Goal: Task Accomplishment & Management: Manage account settings

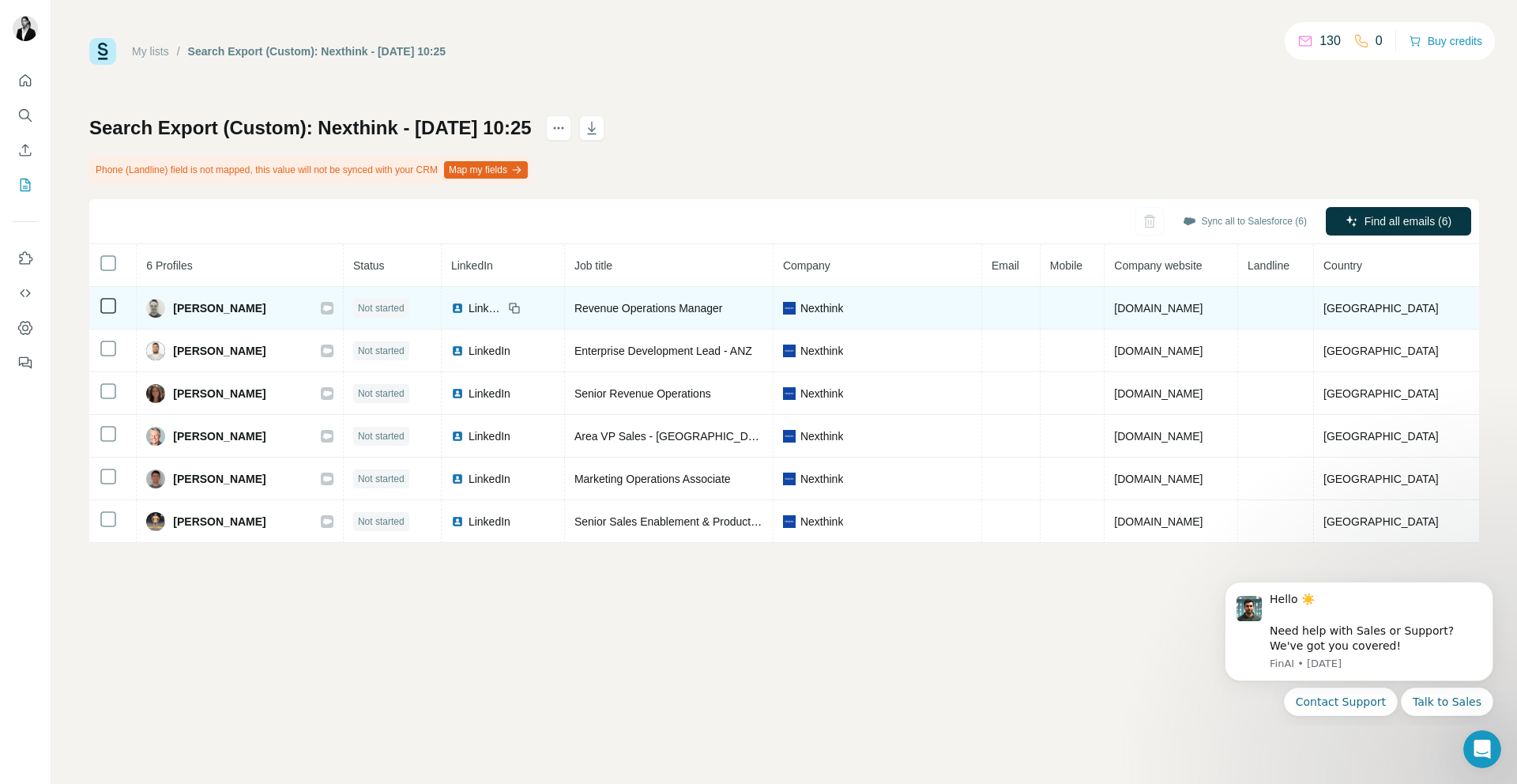
drag, startPoint x: 172, startPoint y: 305, endPoint x: 265, endPoint y: 306, distance: 93.0
click at [265, 306] on div "Alec Stapleton" at bounding box center [240, 308] width 187 height 19
copy span "Alec Stapleton"
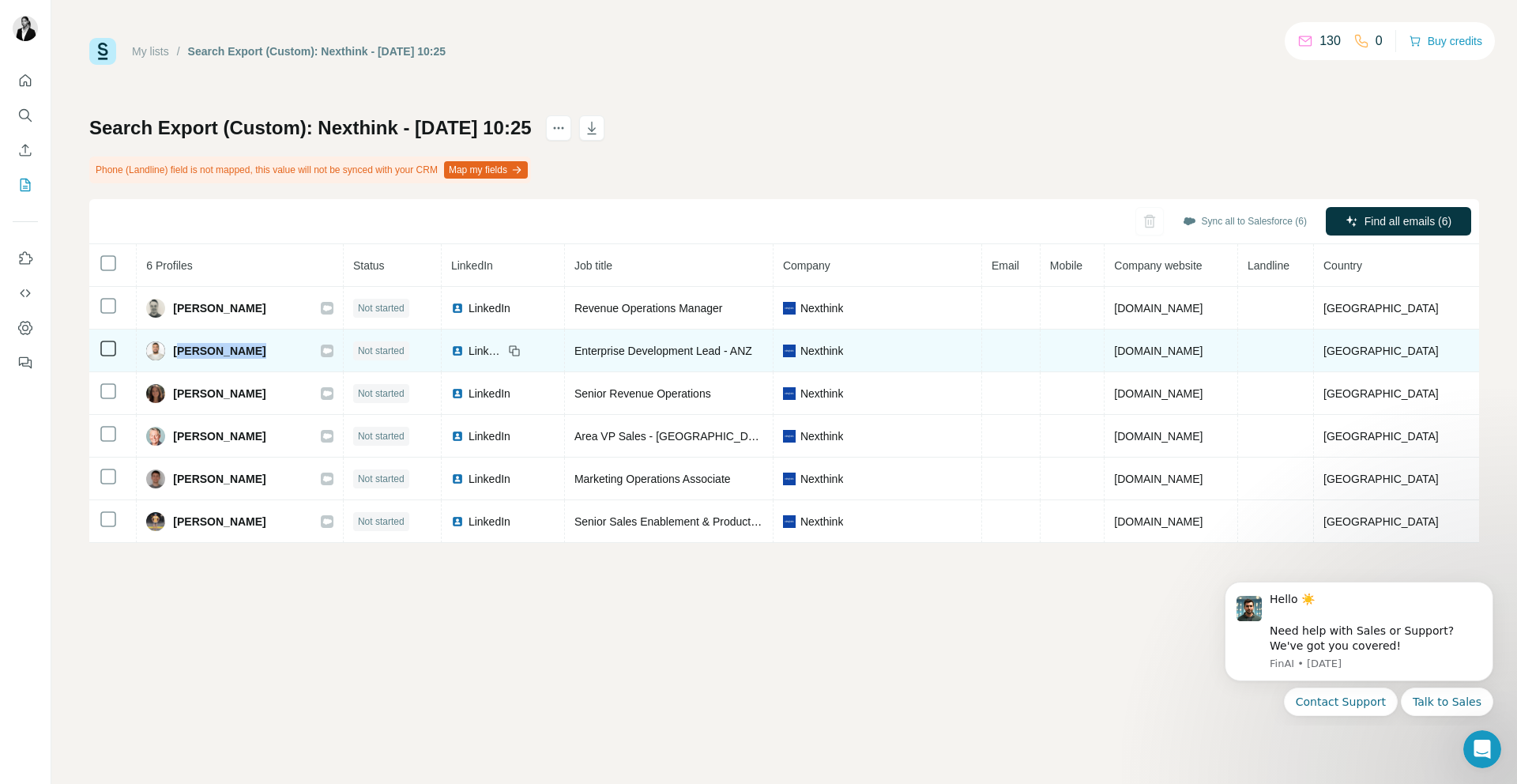
drag, startPoint x: 178, startPoint y: 351, endPoint x: 251, endPoint y: 355, distance: 73.1
click at [251, 355] on div "Daniel Younes" at bounding box center [240, 351] width 187 height 19
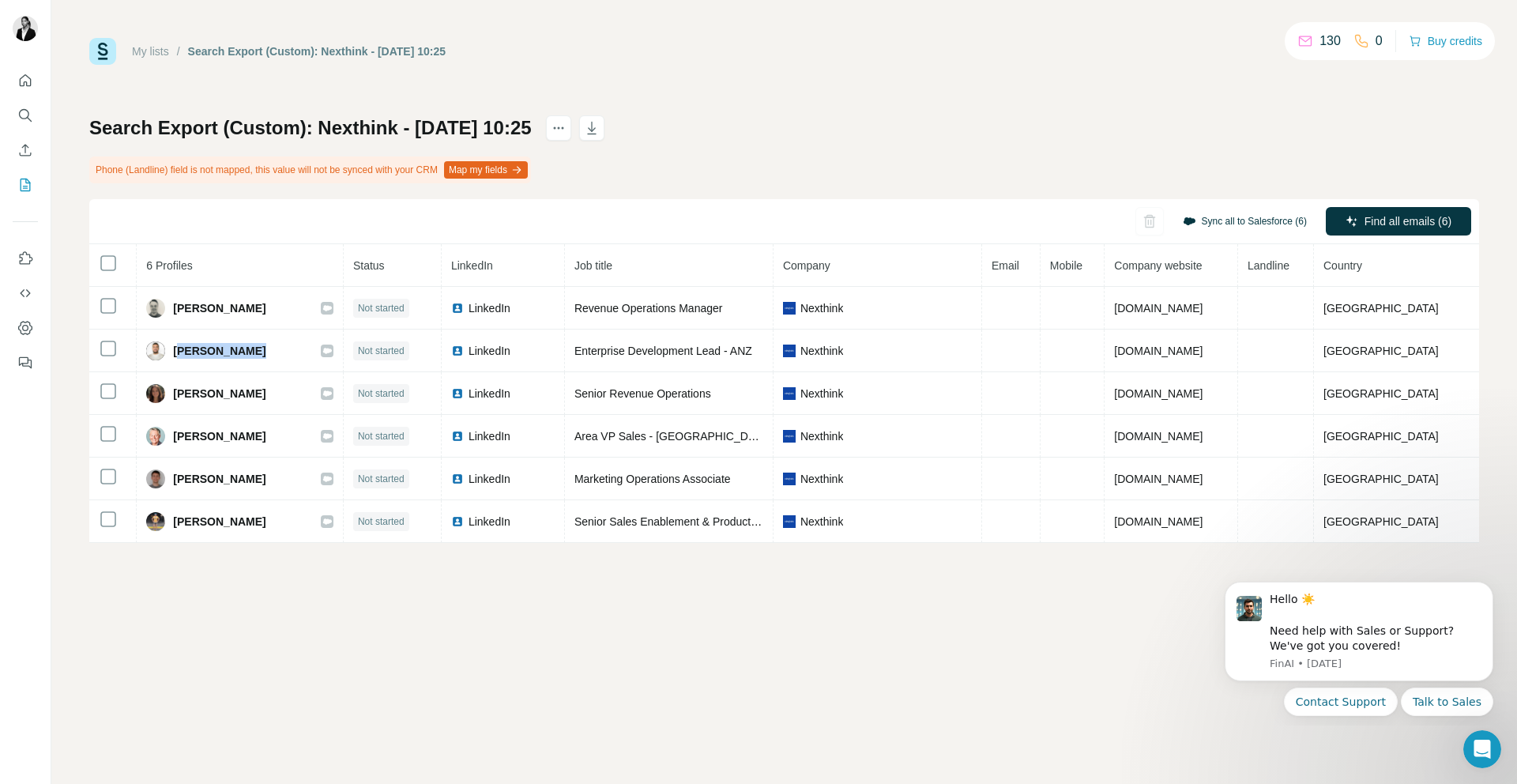
click at [1243, 225] on button "Sync all to Salesforce (6)" at bounding box center [1245, 221] width 146 height 24
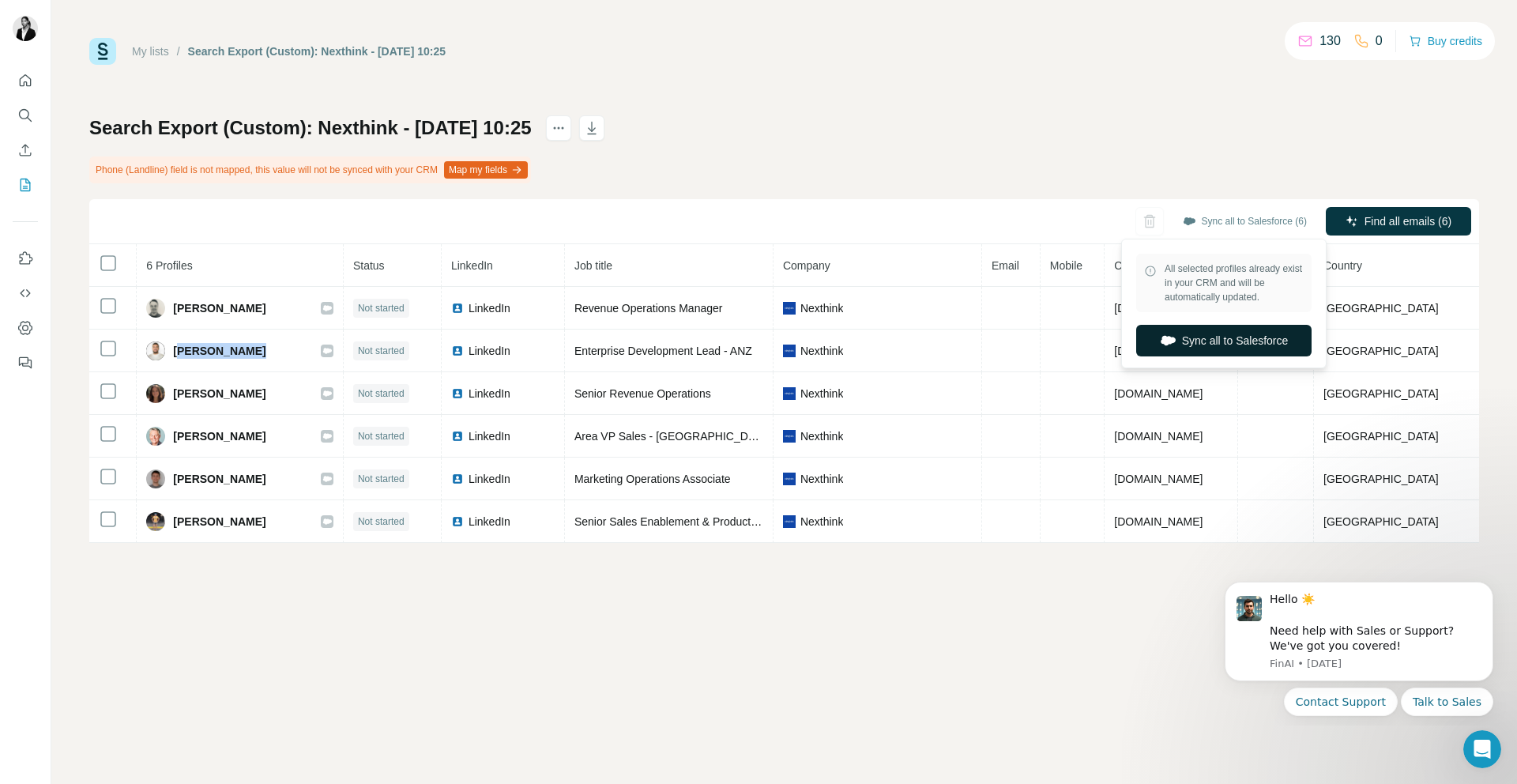
click at [1225, 337] on button "Sync all to Salesforce" at bounding box center [1225, 341] width 175 height 32
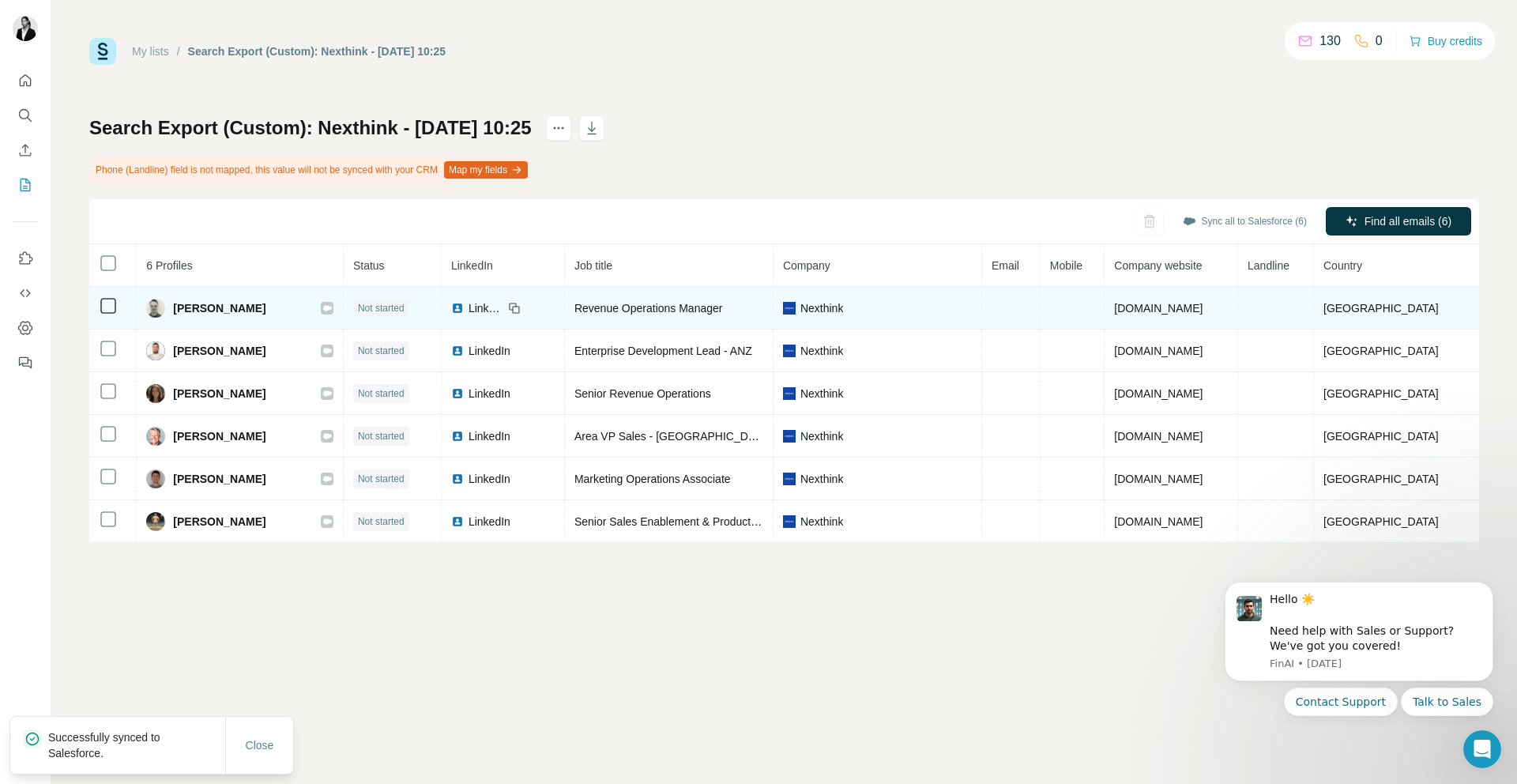
click at [138, 317] on td "Alec Stapleton" at bounding box center [240, 308] width 207 height 43
drag, startPoint x: 172, startPoint y: 310, endPoint x: 294, endPoint y: 311, distance: 122.0
click at [294, 311] on div "Alec Stapleton" at bounding box center [240, 308] width 187 height 19
copy span "Alec Stapleton"
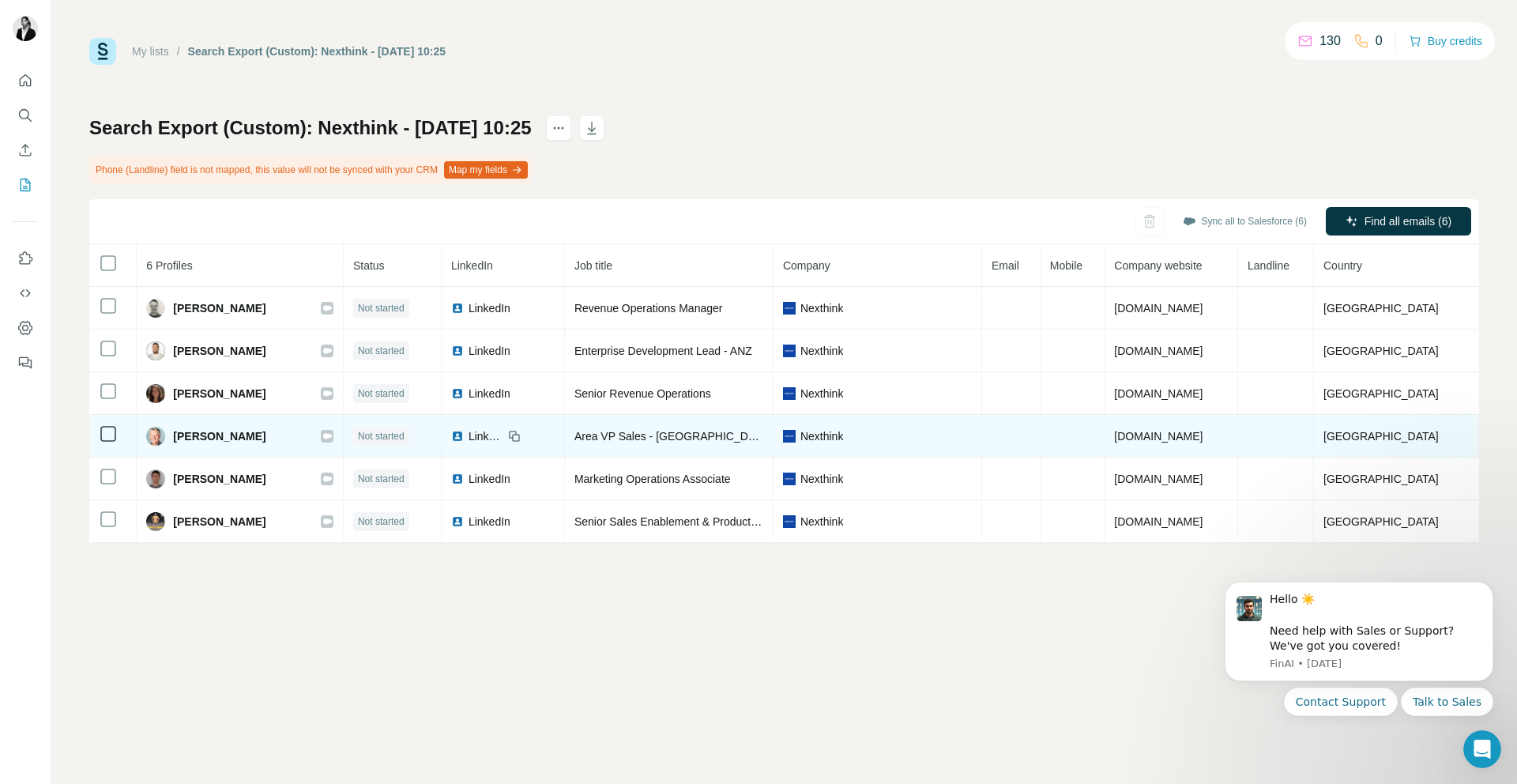
drag, startPoint x: 167, startPoint y: 434, endPoint x: 270, endPoint y: 435, distance: 103.0
click at [270, 435] on div "Florence Guyot" at bounding box center [240, 436] width 187 height 19
copy div "Florence Guyot"
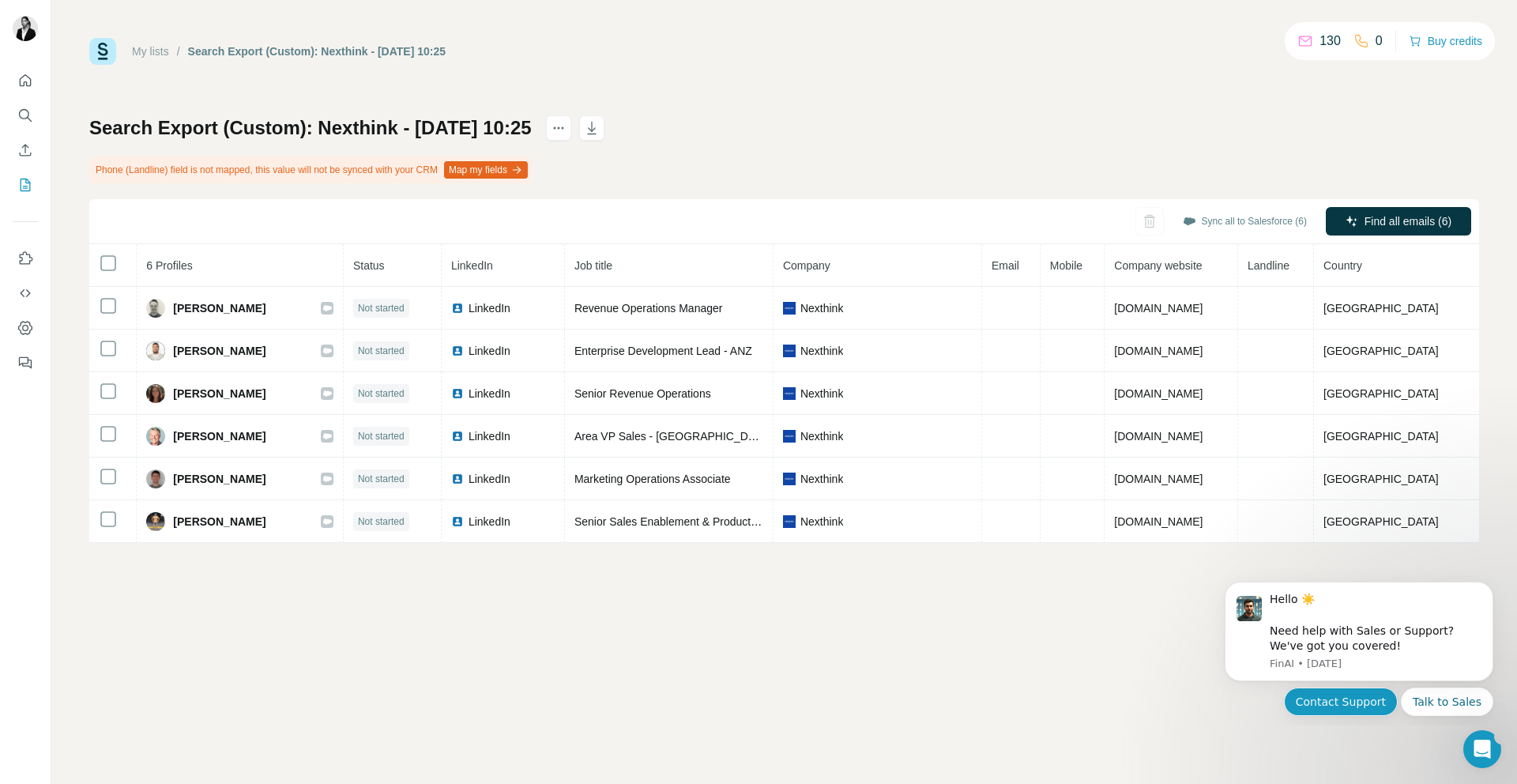
click at [1345, 704] on button "Contact Support" at bounding box center [1342, 702] width 114 height 28
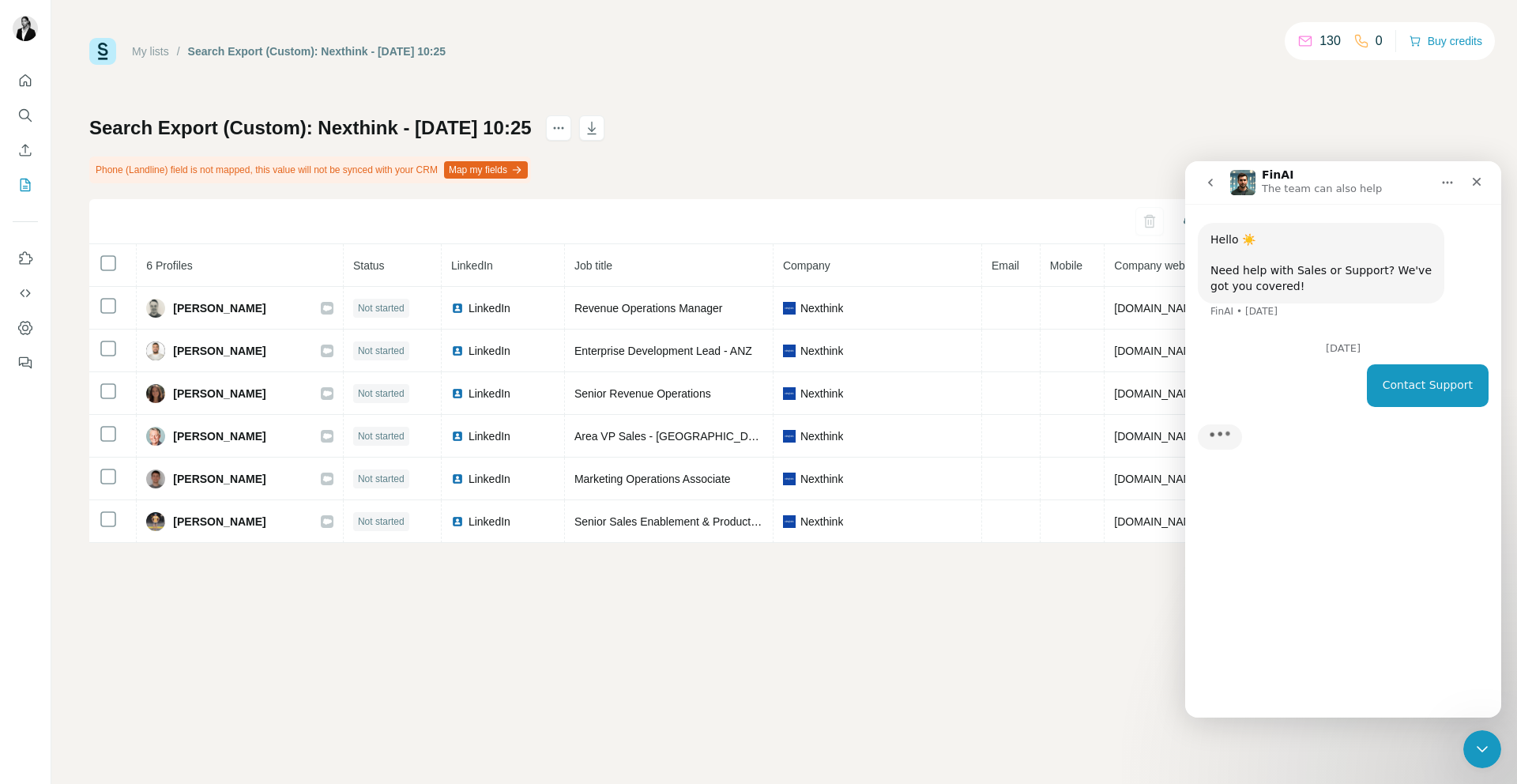
click at [1345, 533] on div "Hello ☀️ ​ Need help with Sales or Support? We've got you covered! FinAI • 2d a…" at bounding box center [1344, 454] width 316 height 500
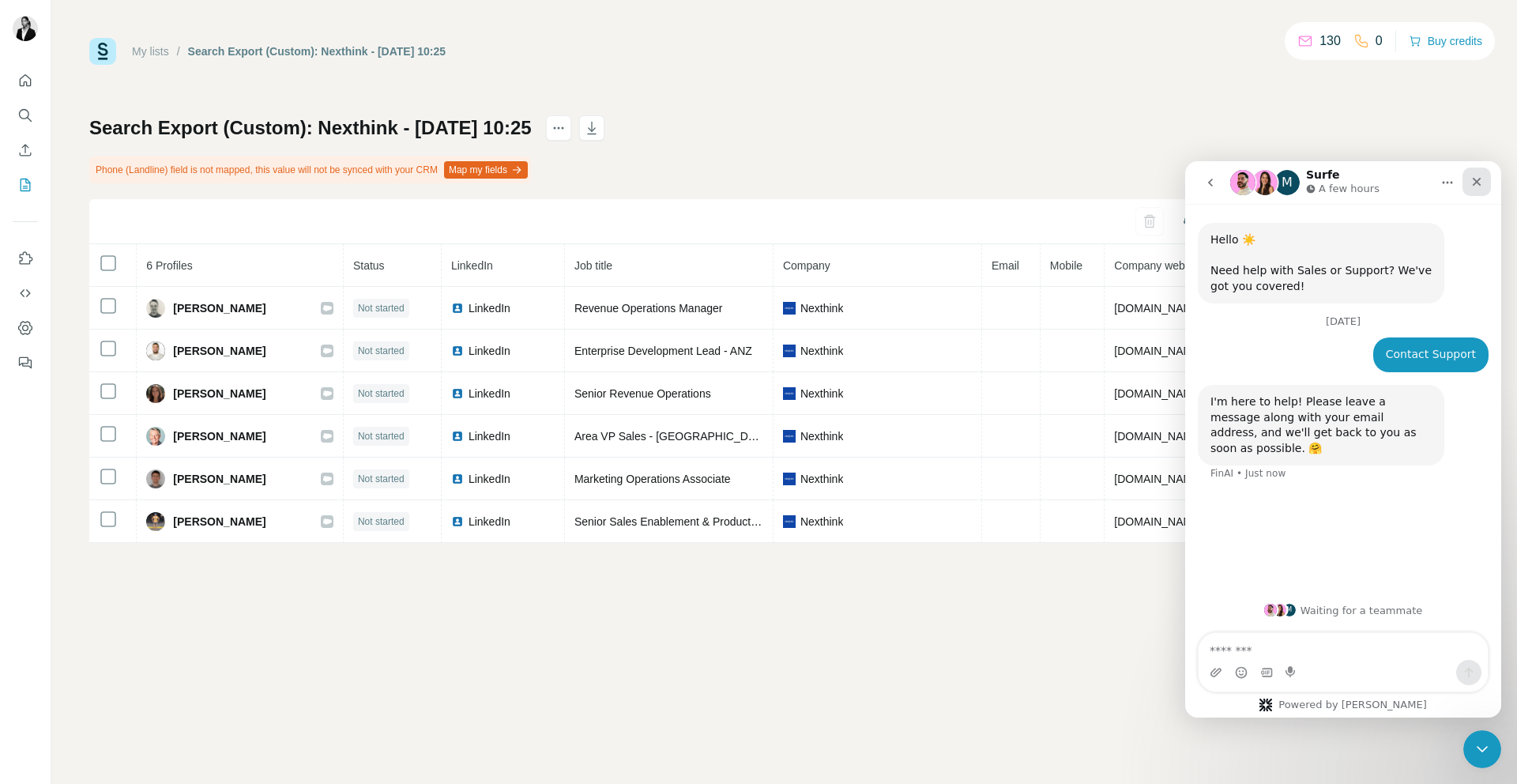
click at [1476, 174] on div "Close" at bounding box center [1477, 182] width 28 height 28
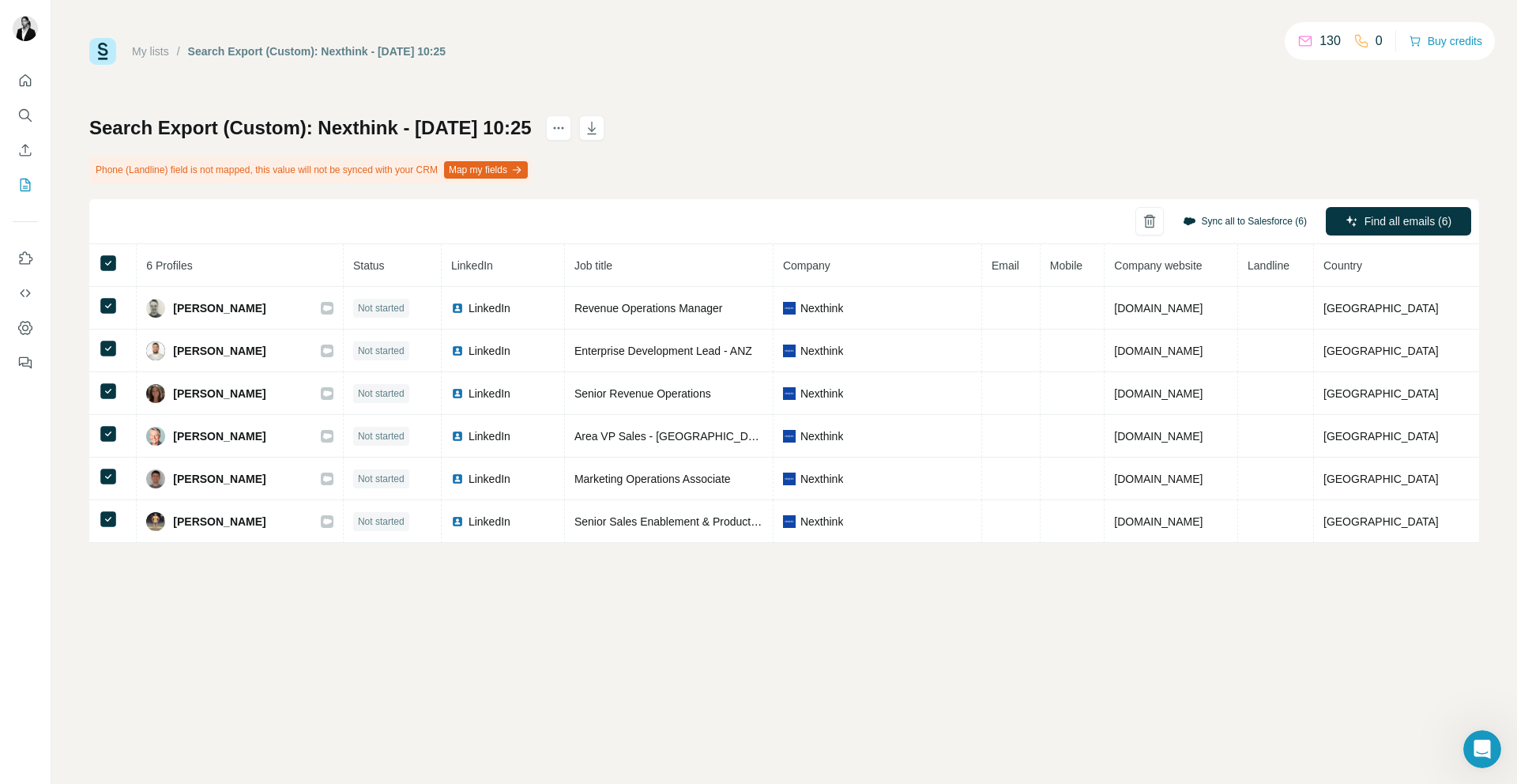
click at [1254, 220] on button "Sync all to Salesforce (6)" at bounding box center [1245, 221] width 146 height 24
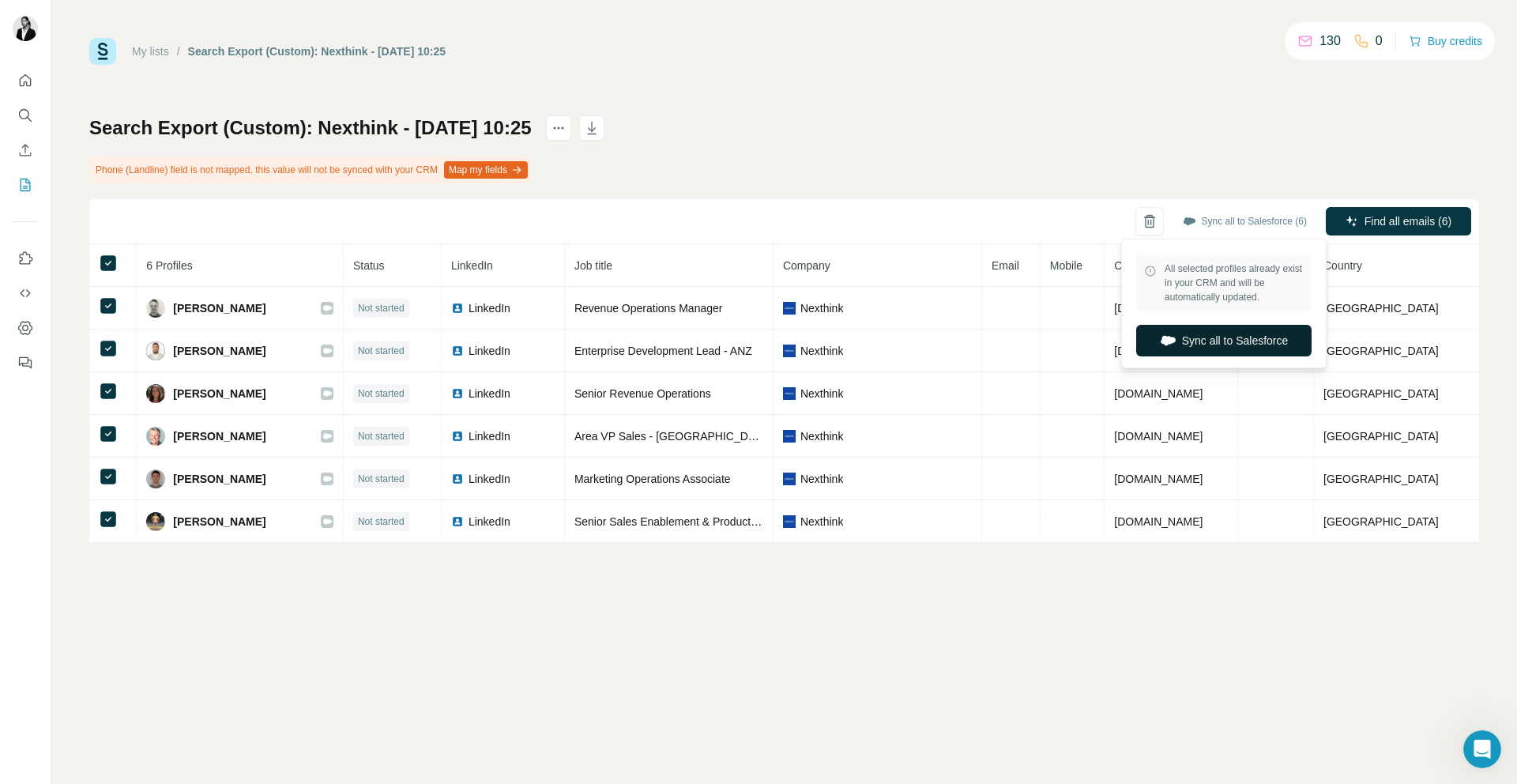
click at [1223, 342] on button "Sync all to Salesforce" at bounding box center [1225, 341] width 175 height 32
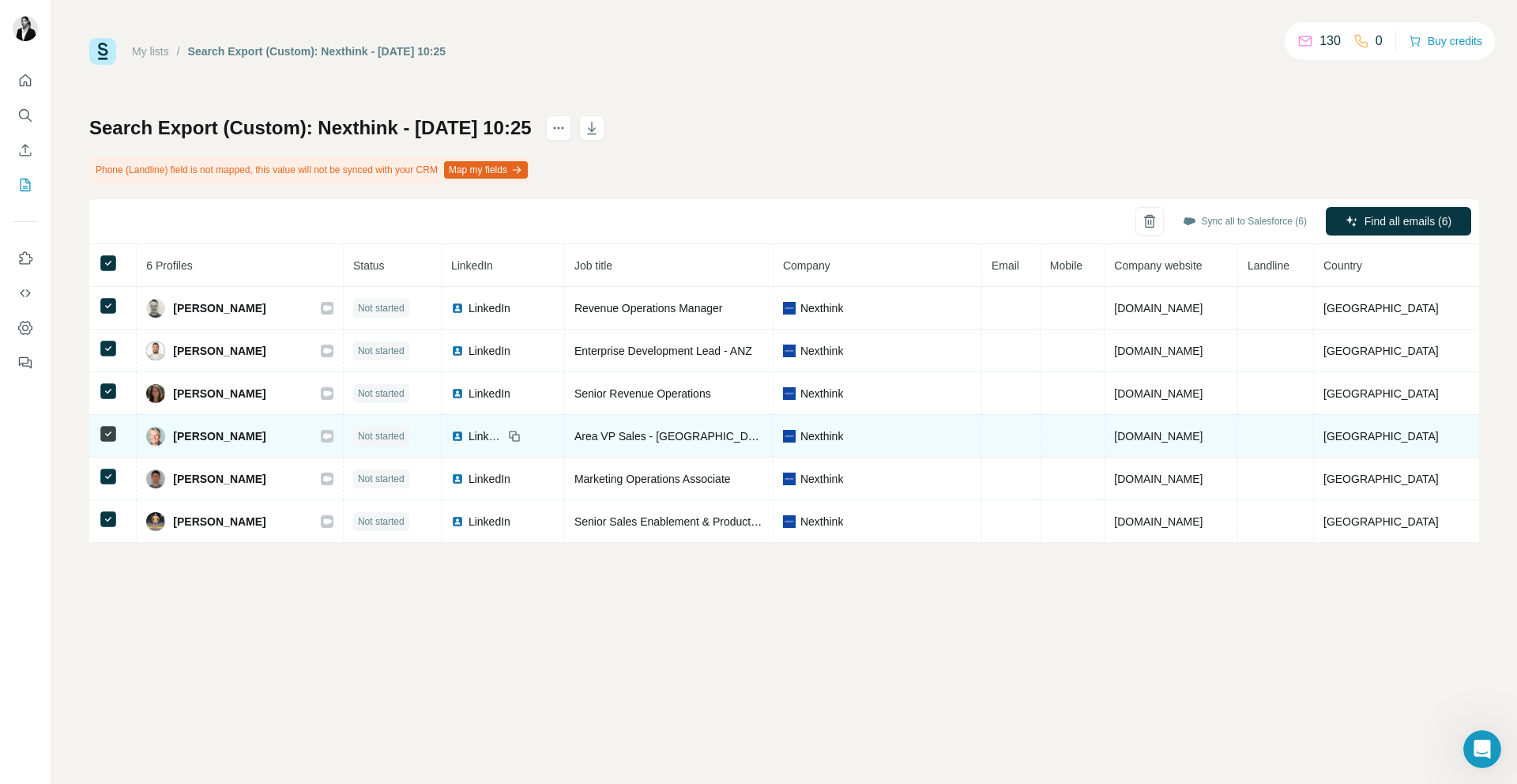
click at [276, 432] on div "Florence Guyot" at bounding box center [240, 436] width 187 height 19
drag, startPoint x: 300, startPoint y: 437, endPoint x: 164, endPoint y: 435, distance: 136.0
click at [164, 435] on div "Florence Guyot" at bounding box center [240, 436] width 187 height 19
copy div "Florence Guyot"
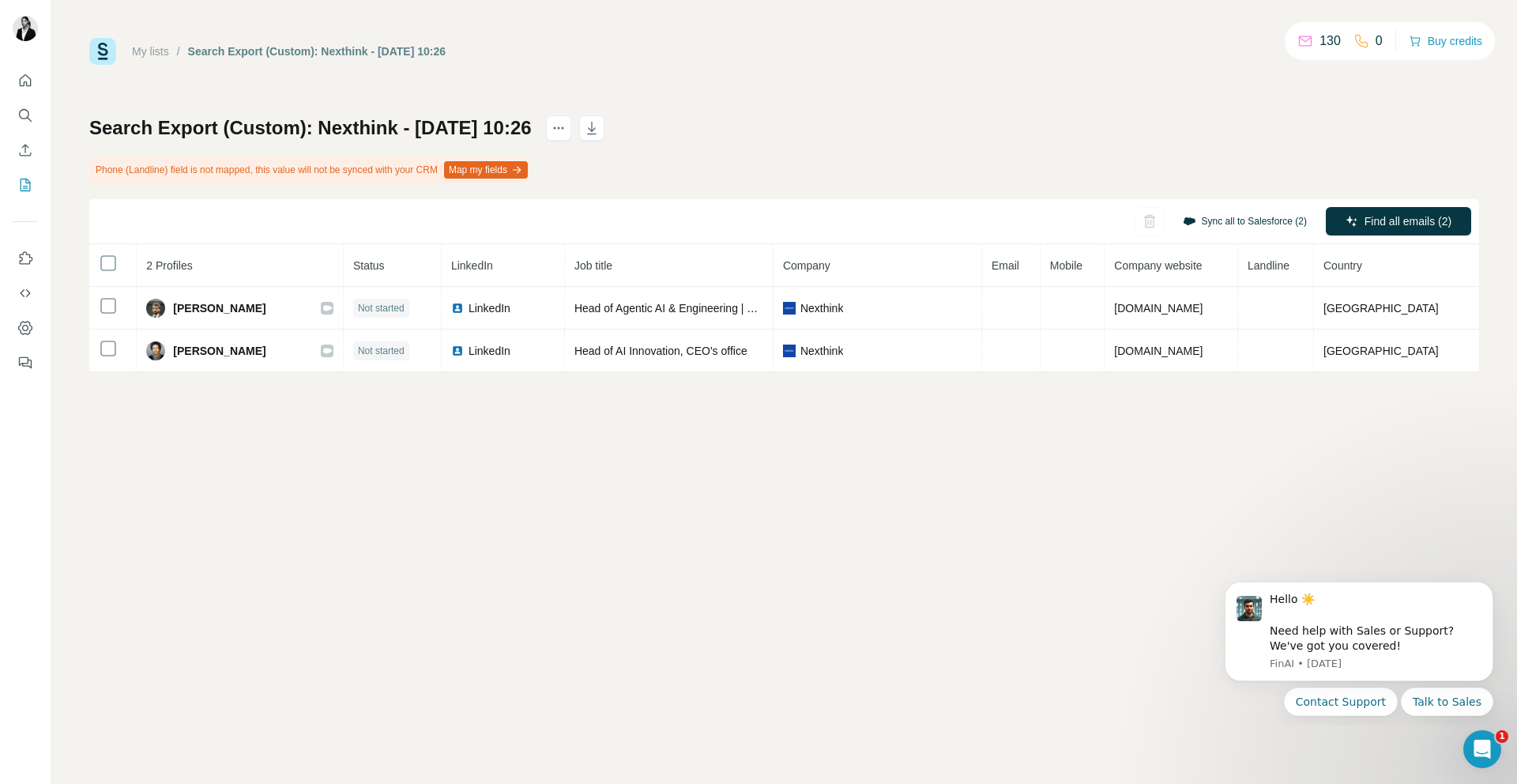
click at [1240, 221] on button "Sync all to Salesforce (2)" at bounding box center [1245, 221] width 146 height 24
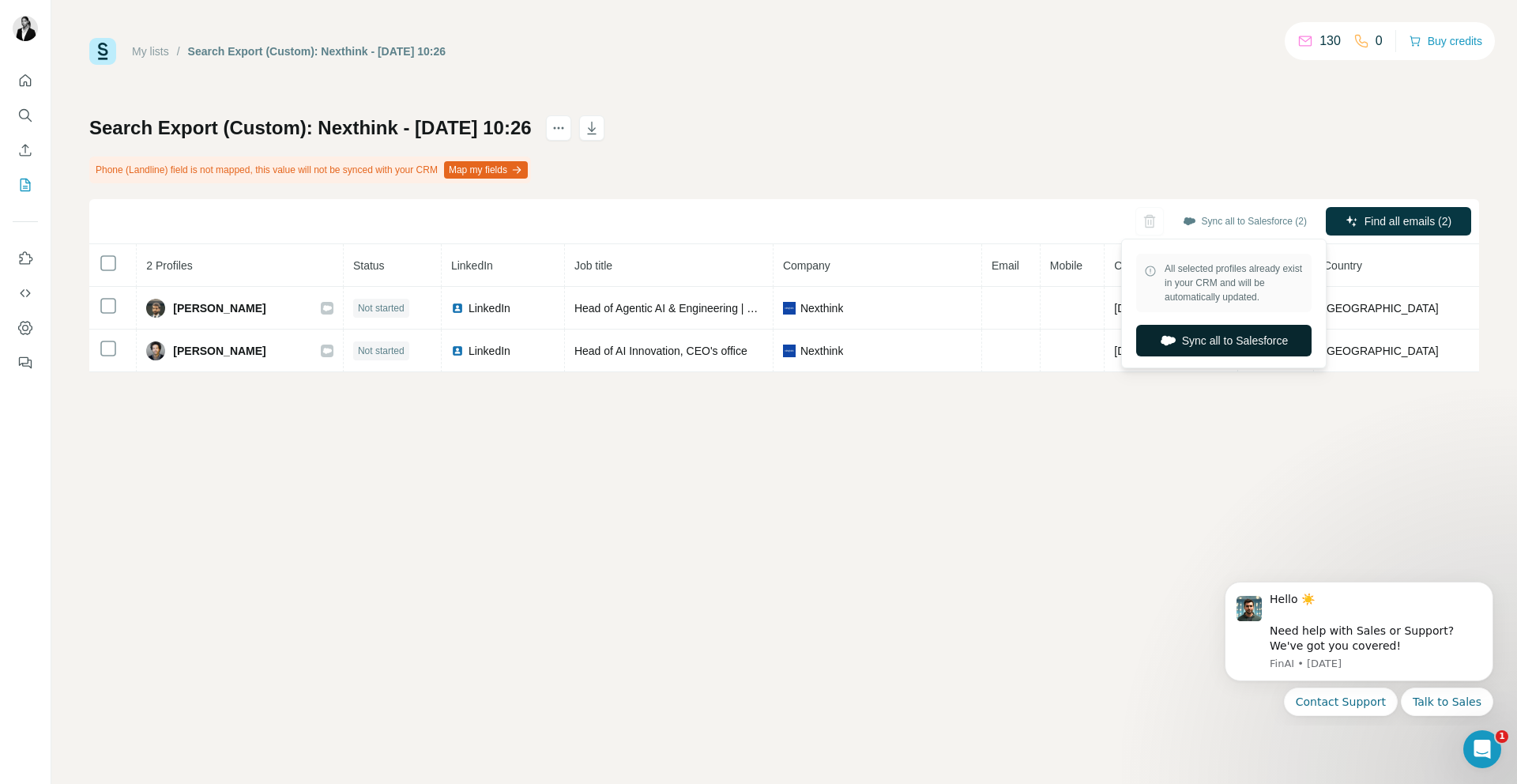
click at [1229, 339] on button "Sync all to Salesforce" at bounding box center [1225, 341] width 175 height 32
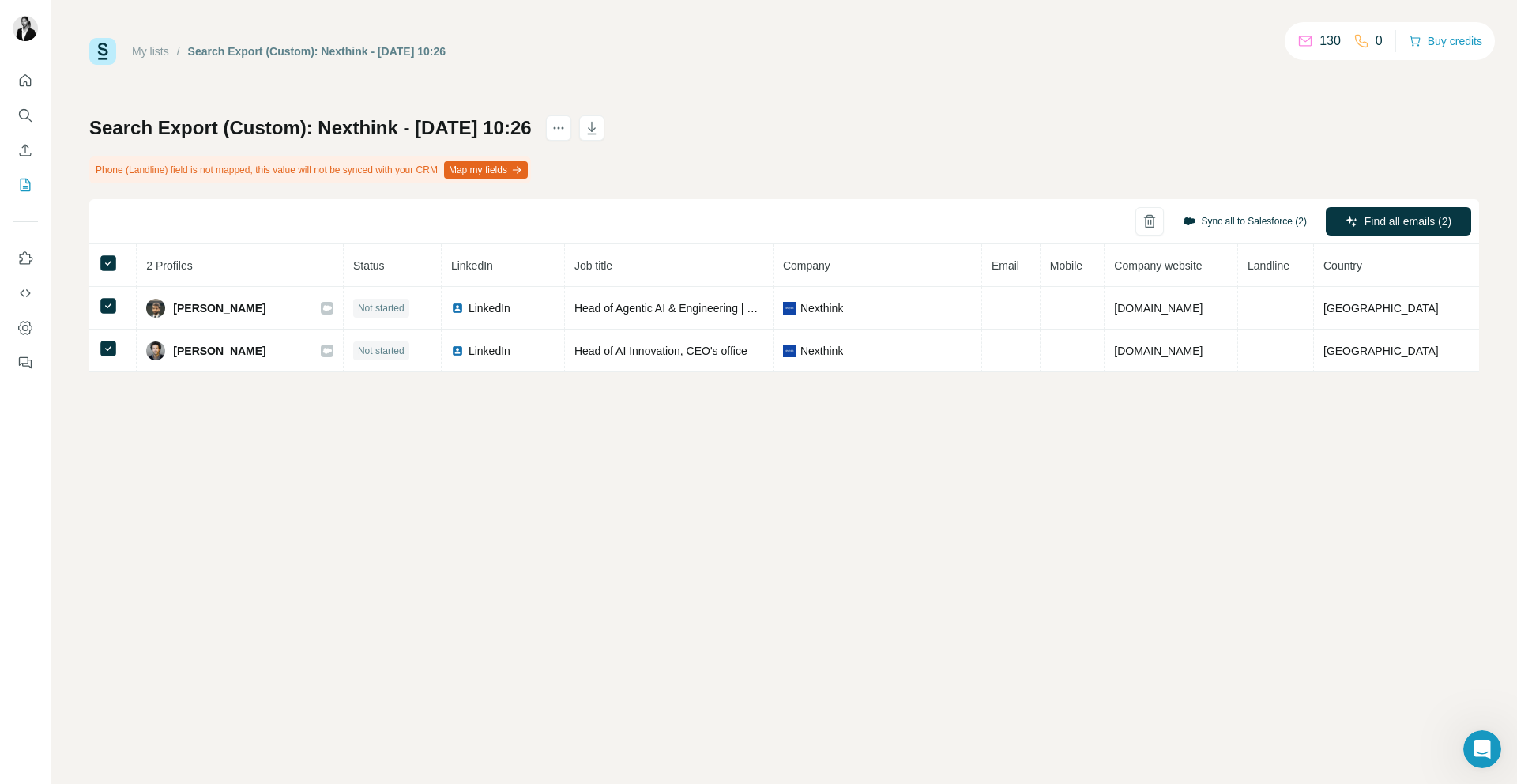
click at [1274, 213] on button "Sync all to Salesforce (2)" at bounding box center [1245, 221] width 146 height 24
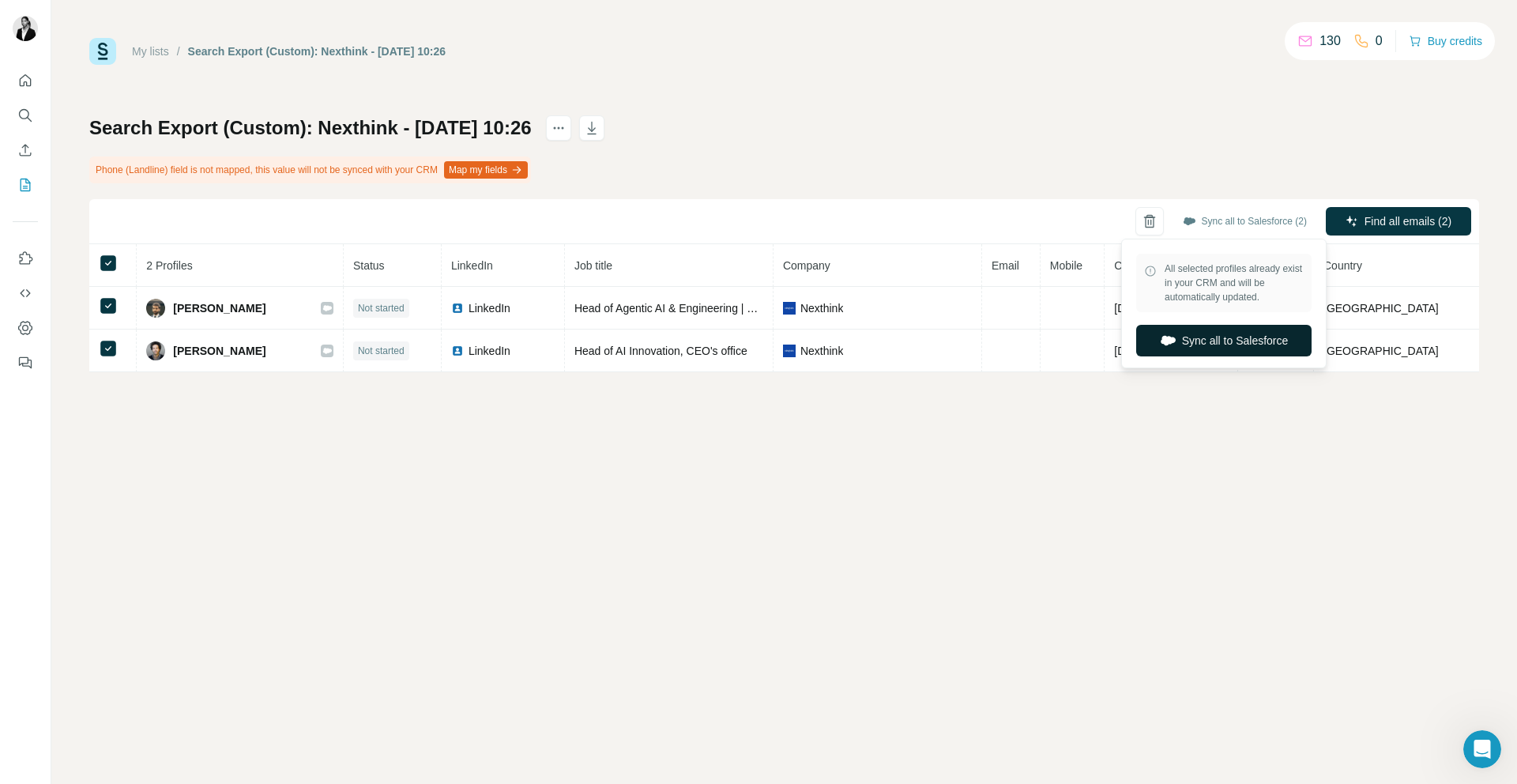
click at [1168, 337] on icon "button" at bounding box center [1168, 341] width 15 height 9
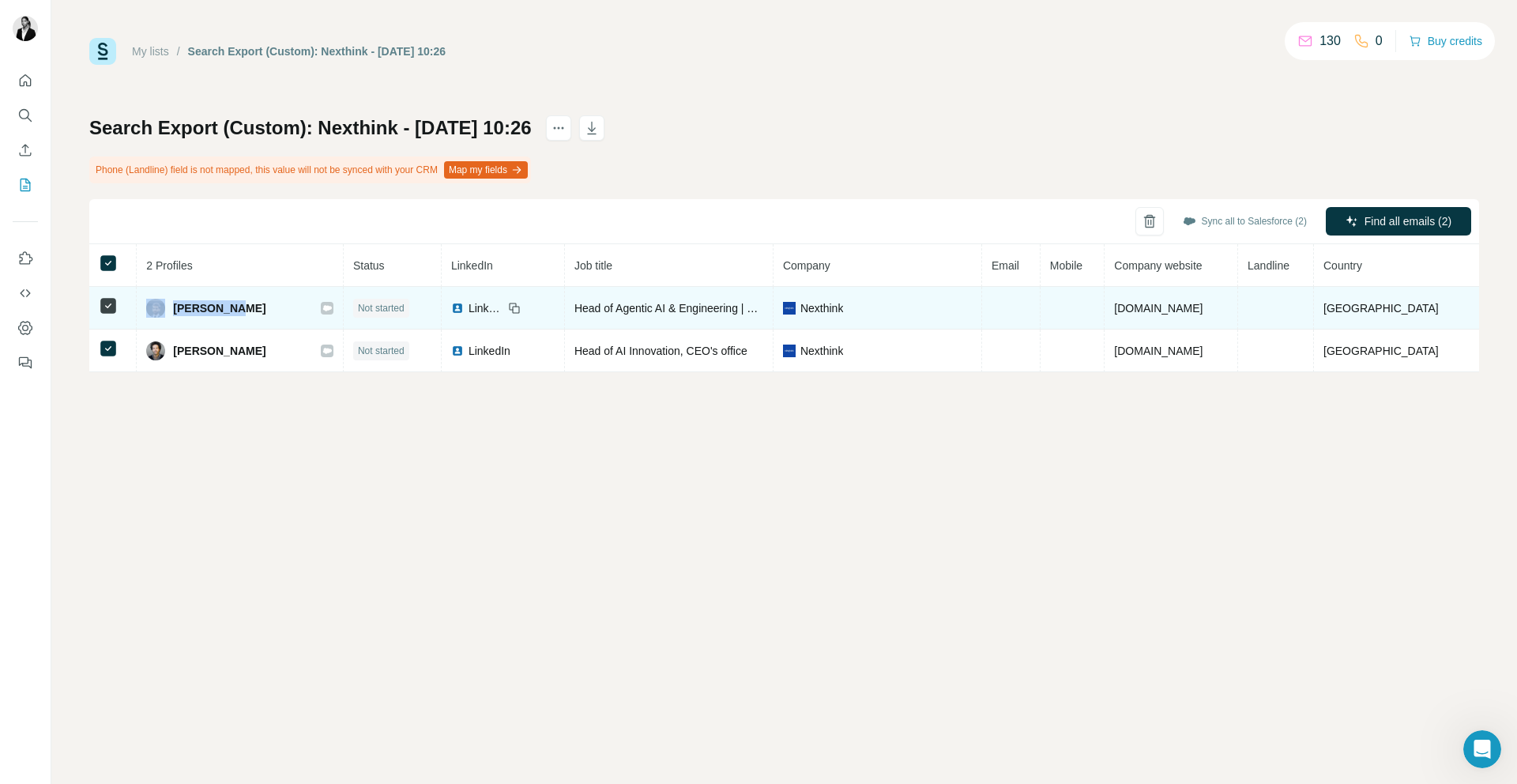
drag, startPoint x: 275, startPoint y: 312, endPoint x: 166, endPoint y: 311, distance: 109.0
click at [166, 311] on div "Moe Haidar" at bounding box center [240, 308] width 187 height 19
copy div "Moe Haidar"
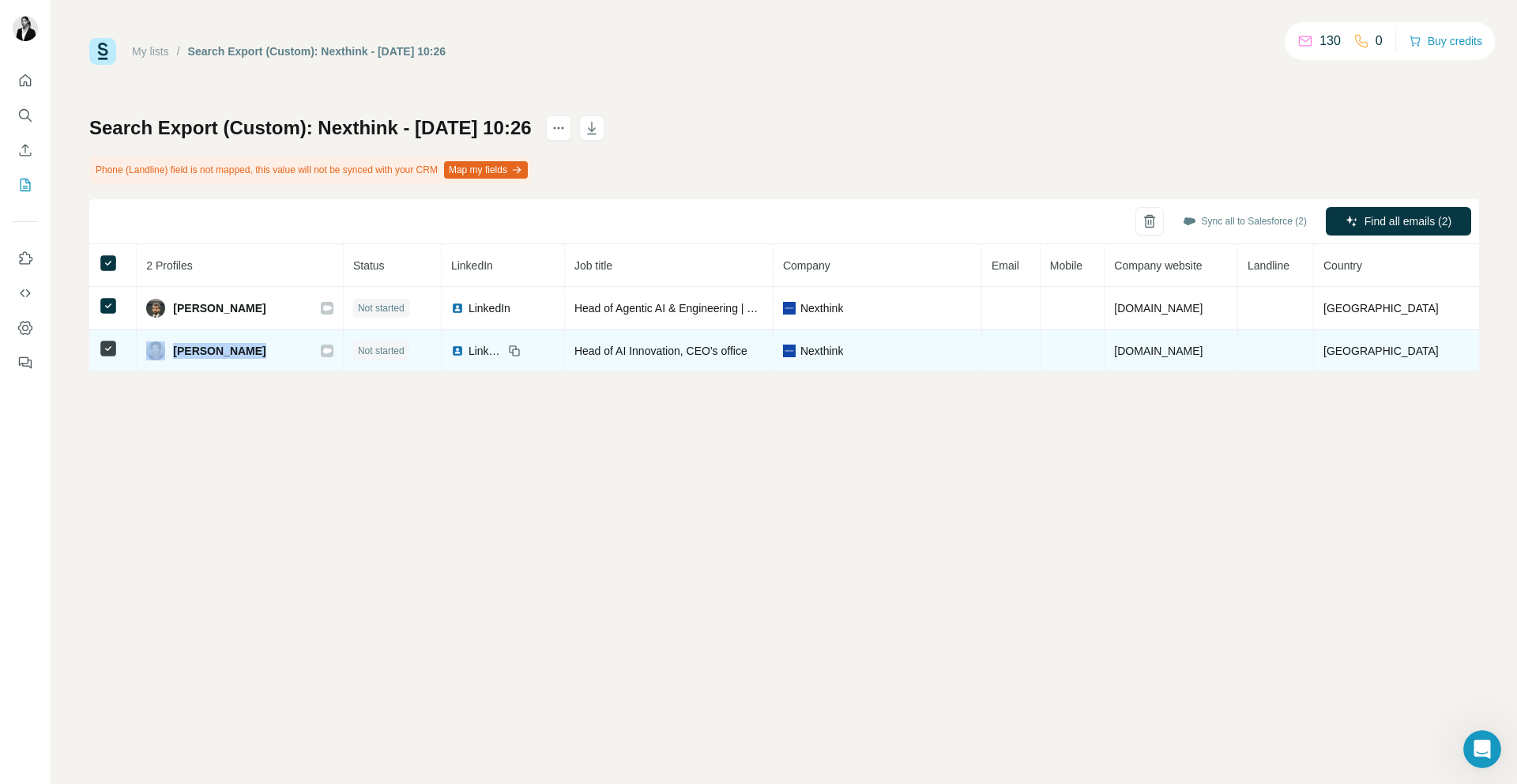
drag, startPoint x: 169, startPoint y: 354, endPoint x: 277, endPoint y: 354, distance: 108.0
click at [277, 354] on div "Mohamed Kafsi" at bounding box center [240, 351] width 187 height 19
copy div "Mohamed Kafsi"
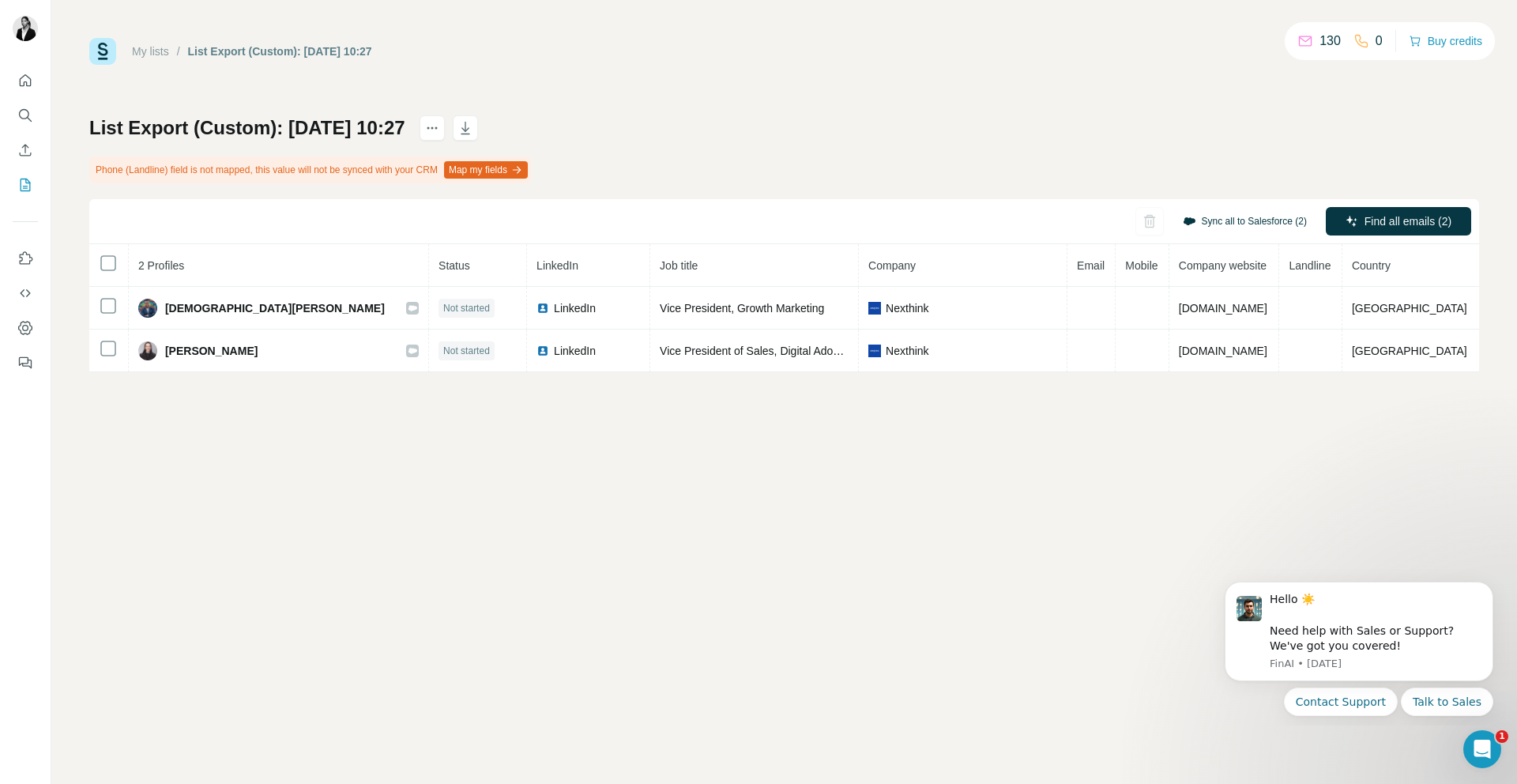
click at [1239, 224] on button "Sync all to Salesforce (2)" at bounding box center [1245, 221] width 146 height 24
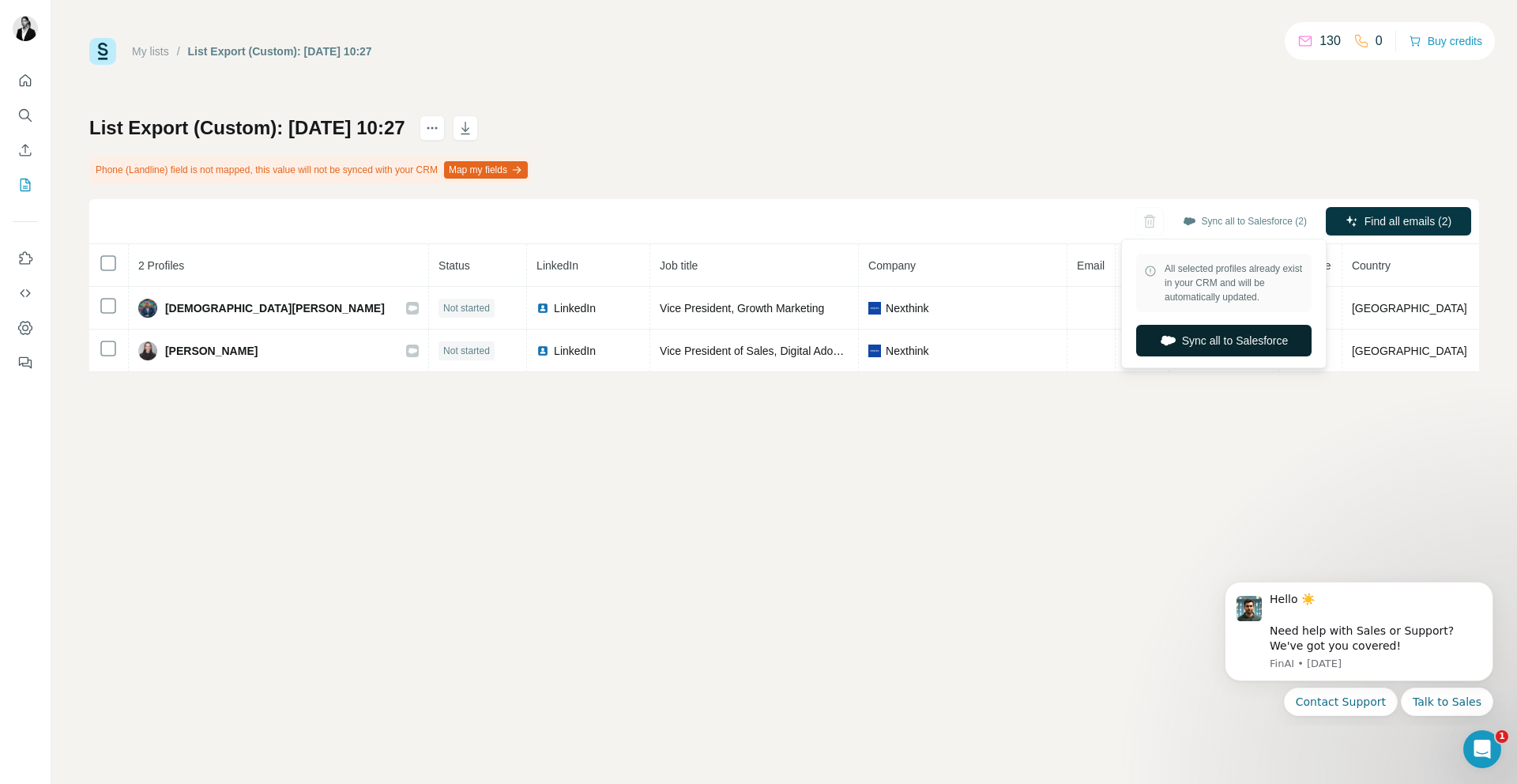
click at [1216, 345] on button "Sync all to Salesforce" at bounding box center [1225, 341] width 175 height 32
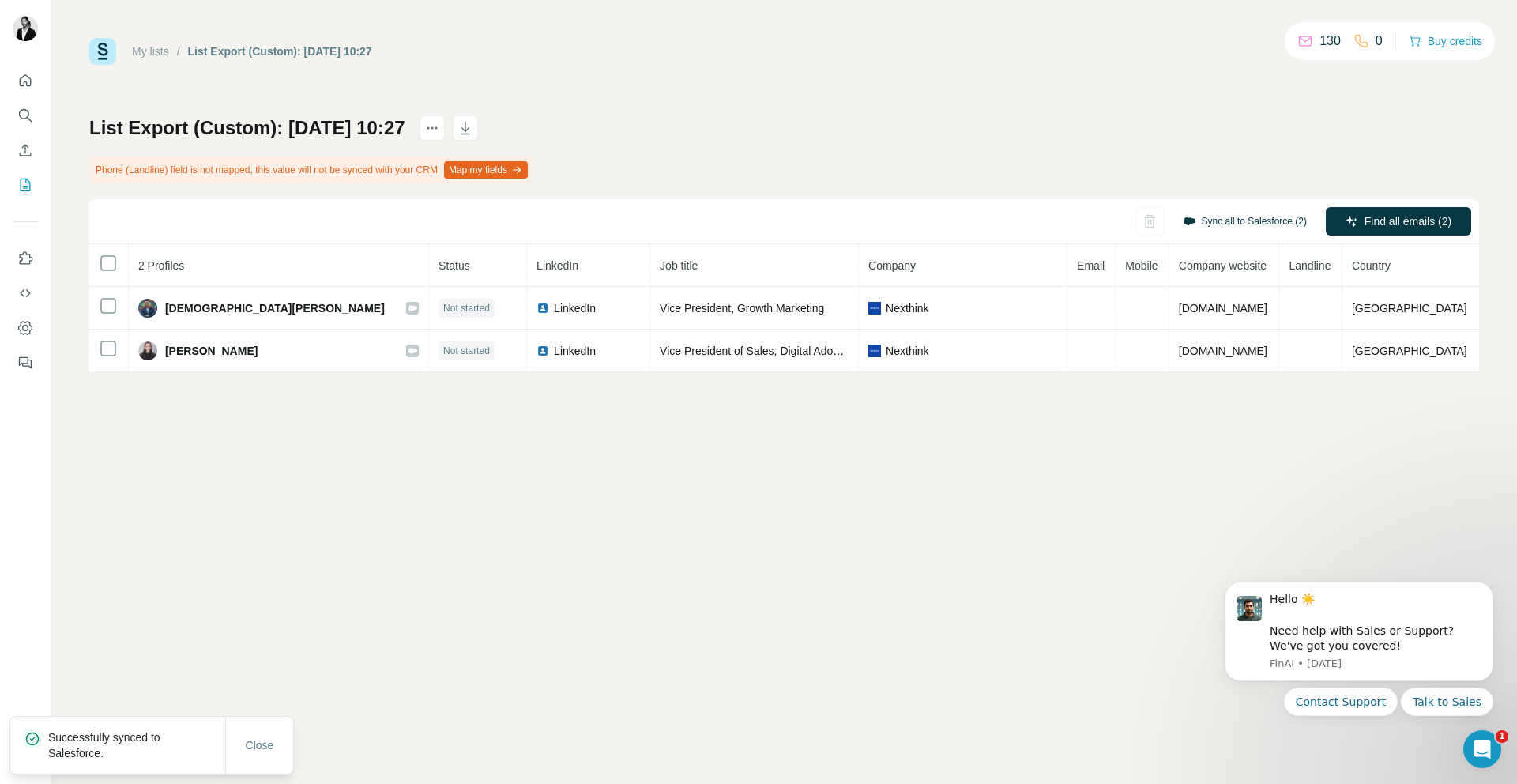
click at [1238, 220] on button "Sync all to Salesforce (2)" at bounding box center [1245, 221] width 146 height 24
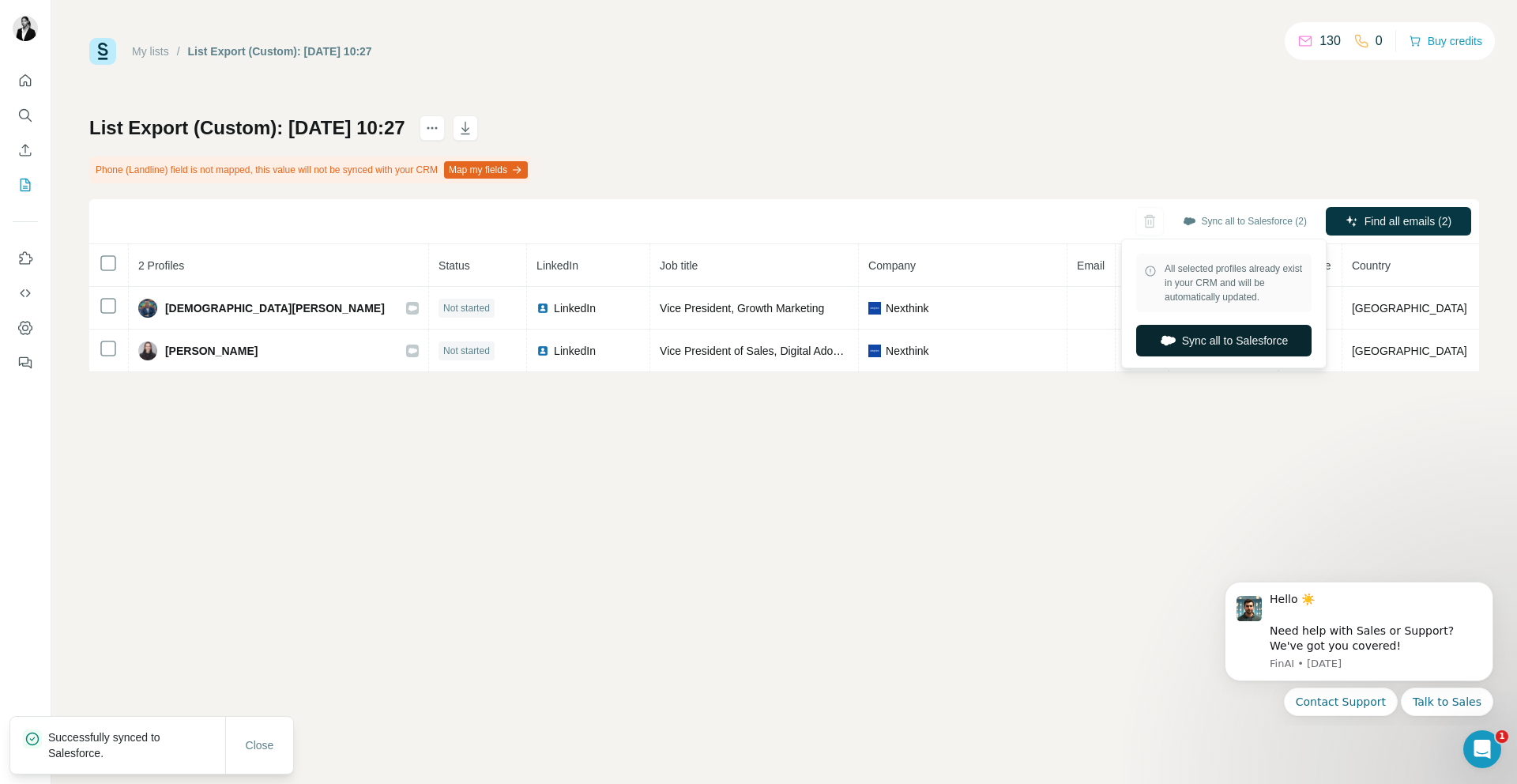
click at [1230, 346] on button "Sync all to Salesforce" at bounding box center [1225, 341] width 175 height 32
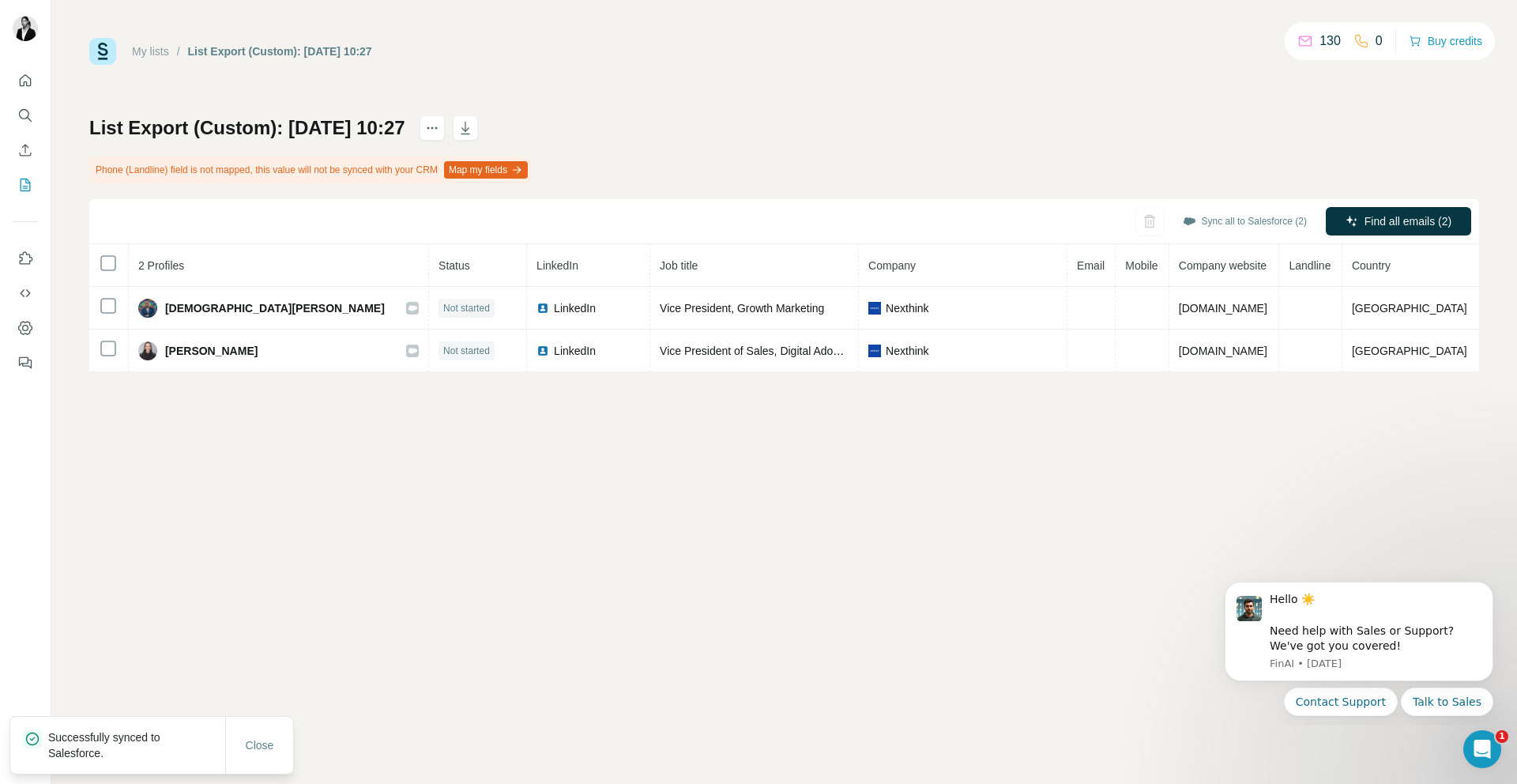
click at [1225, 233] on div "Sync all to Salesforce (2)" at bounding box center [1245, 221] width 146 height 28
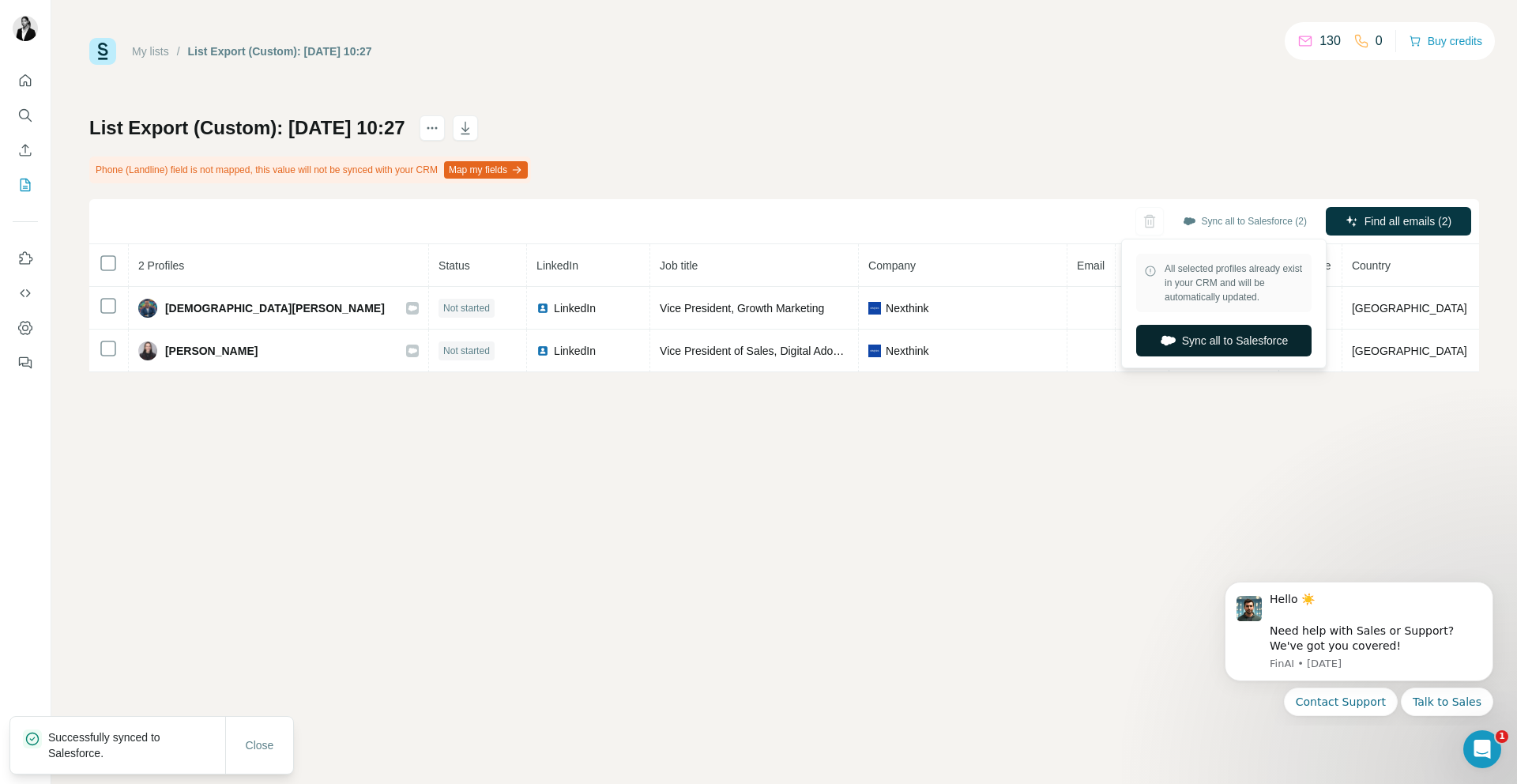
click at [1213, 343] on button "Sync all to Salesforce" at bounding box center [1225, 341] width 175 height 32
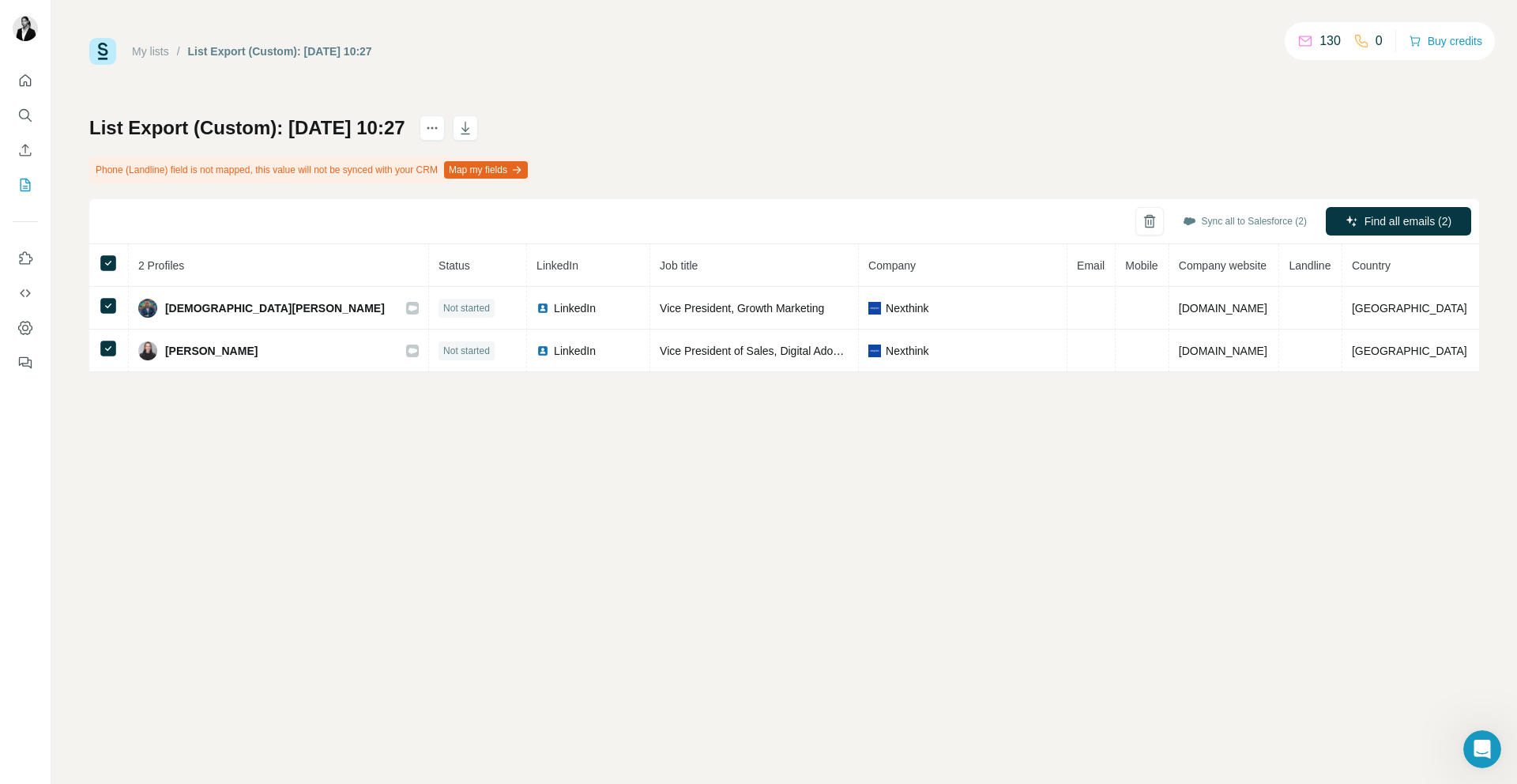
click at [1239, 213] on button "Sync all to Salesforce (2)" at bounding box center [1245, 221] width 146 height 24
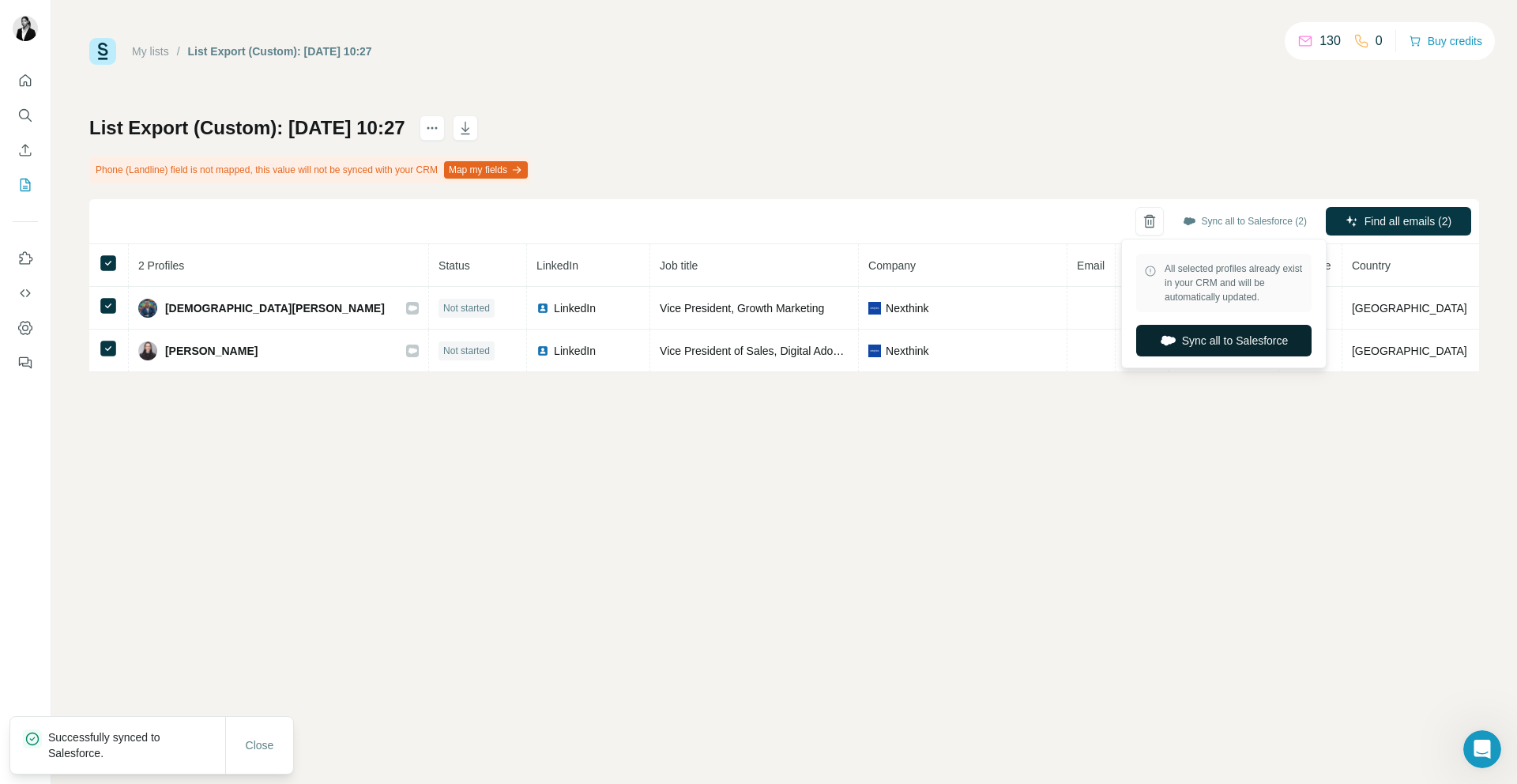
click at [1226, 335] on button "Sync all to Salesforce" at bounding box center [1225, 341] width 175 height 32
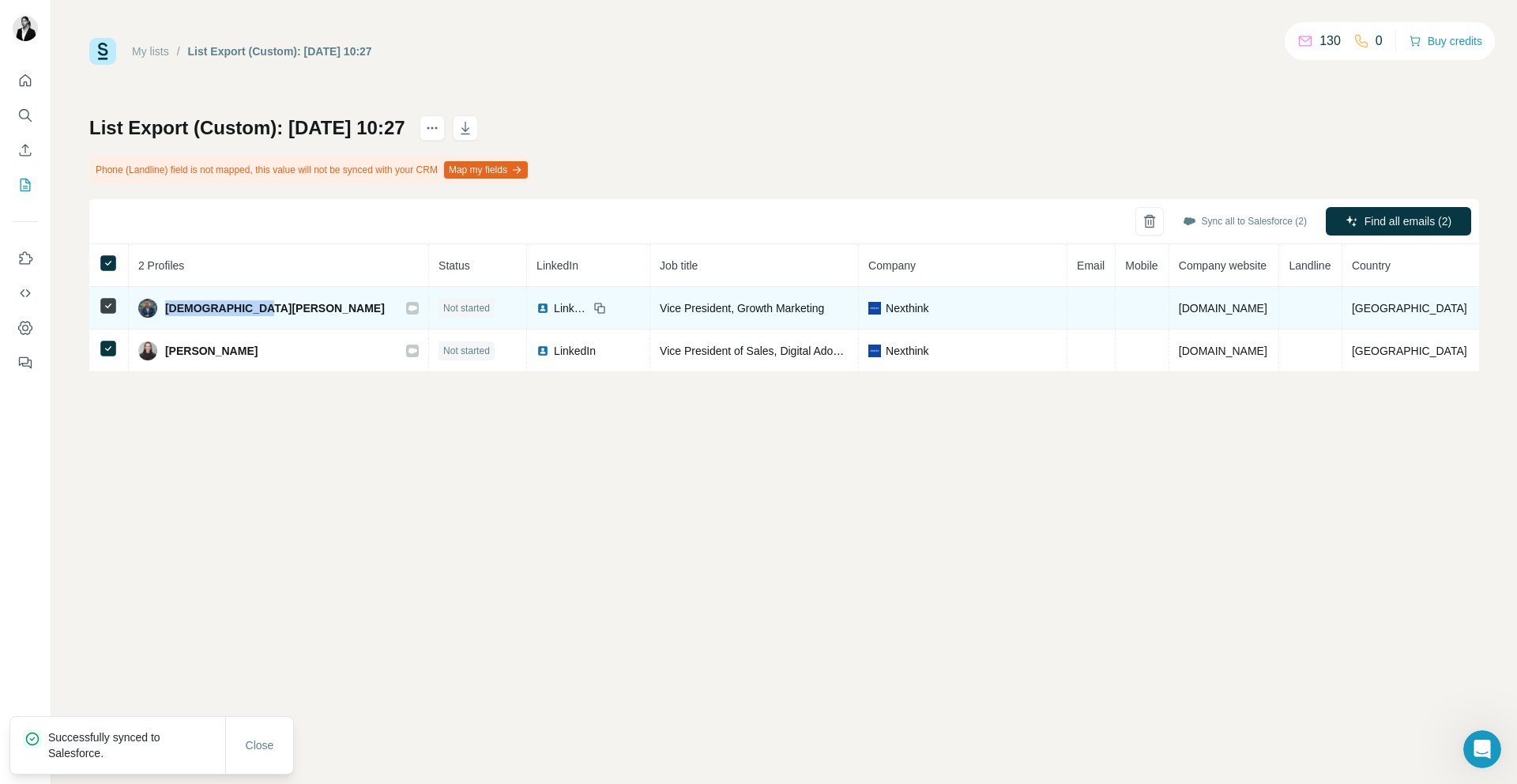
drag, startPoint x: 175, startPoint y: 312, endPoint x: 277, endPoint y: 315, distance: 102.0
click at [277, 315] on div "Christian Ponce" at bounding box center [278, 308] width 281 height 19
copy span "Christian Ponce"
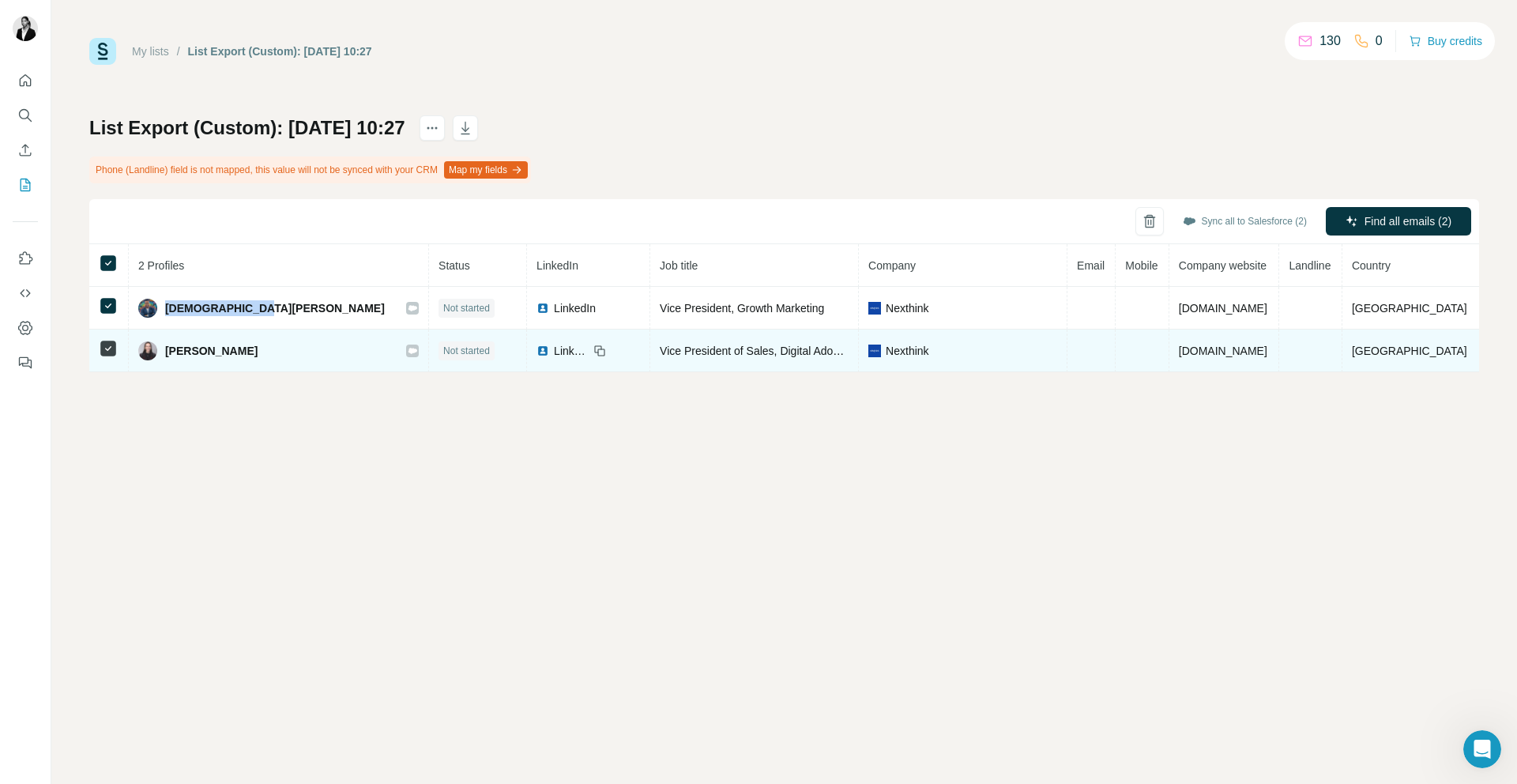
drag, startPoint x: 297, startPoint y: 352, endPoint x: 172, endPoint y: 346, distance: 125.1
click at [172, 346] on div "Taylor Bellefeuille" at bounding box center [278, 351] width 281 height 19
copy span "Taylor Bellefeuille"
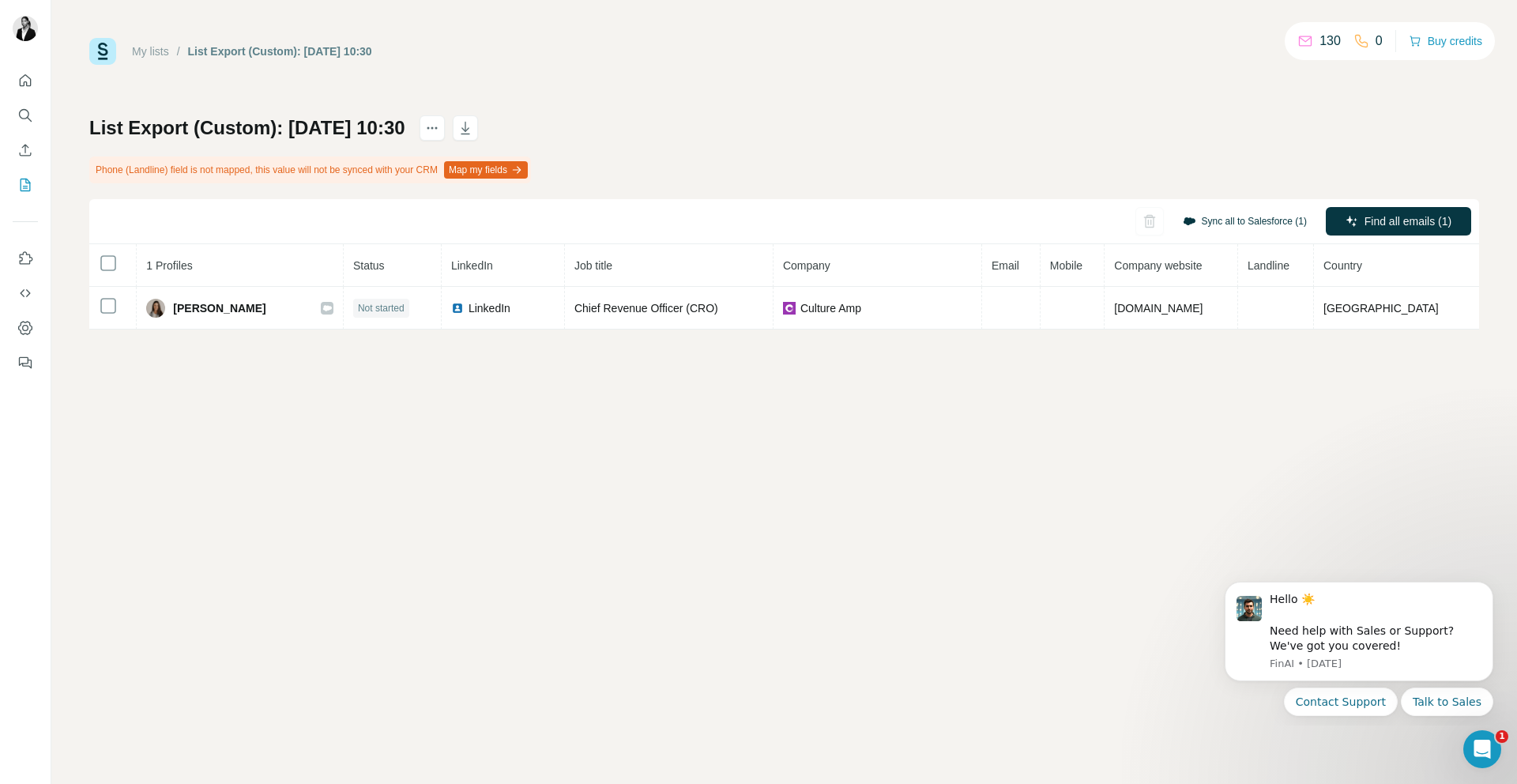
click at [1218, 209] on button "Sync all to Salesforce (1)" at bounding box center [1245, 221] width 146 height 24
click at [1237, 345] on button "Sync all to Salesforce" at bounding box center [1225, 341] width 175 height 32
click at [1224, 209] on button "Sync all to Salesforce (1)" at bounding box center [1245, 221] width 146 height 24
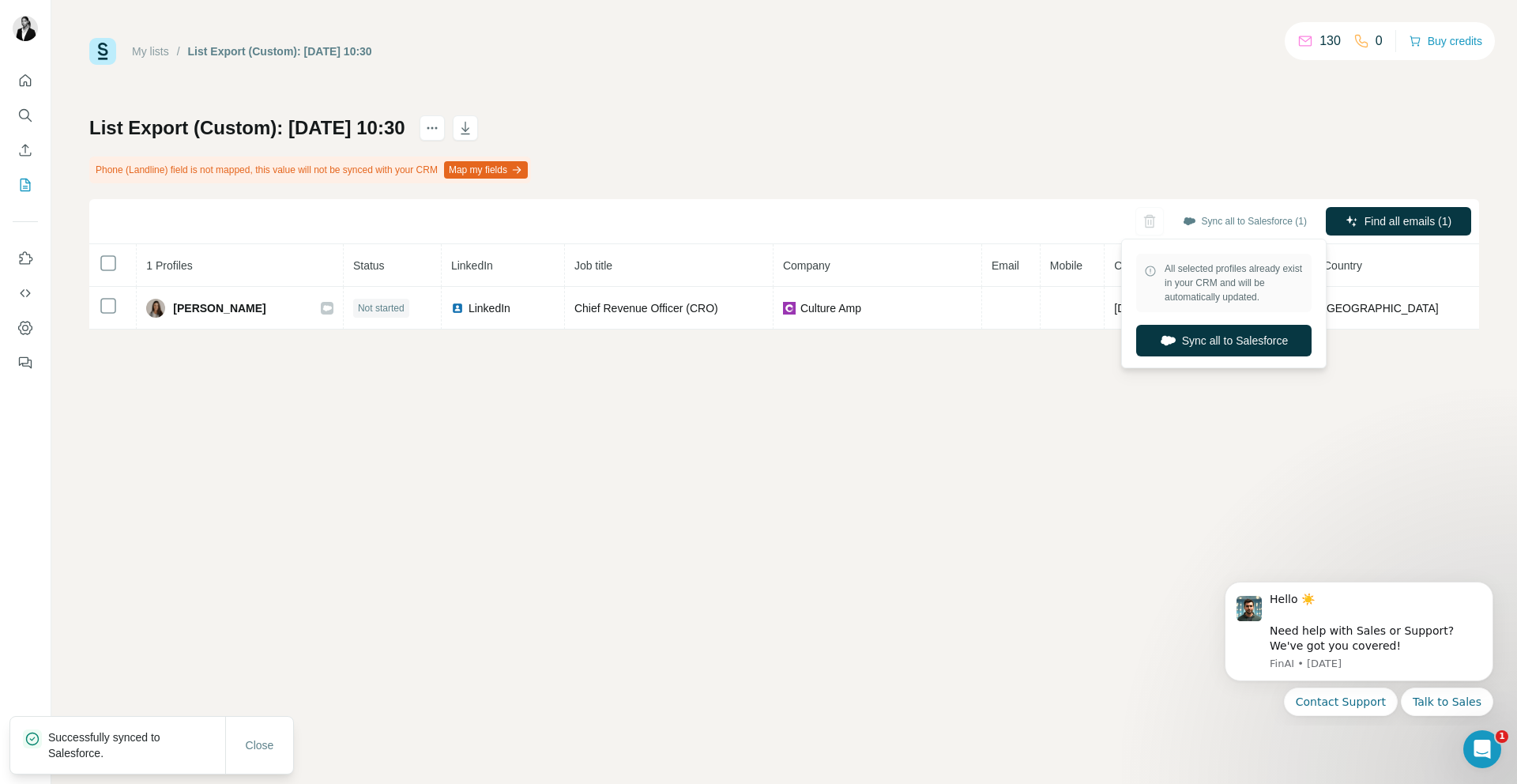
click at [1166, 360] on div "All selected profiles already exist in your CRM and will be automatically updat…" at bounding box center [1225, 303] width 198 height 122
click at [1161, 346] on icon "button" at bounding box center [1168, 341] width 16 height 16
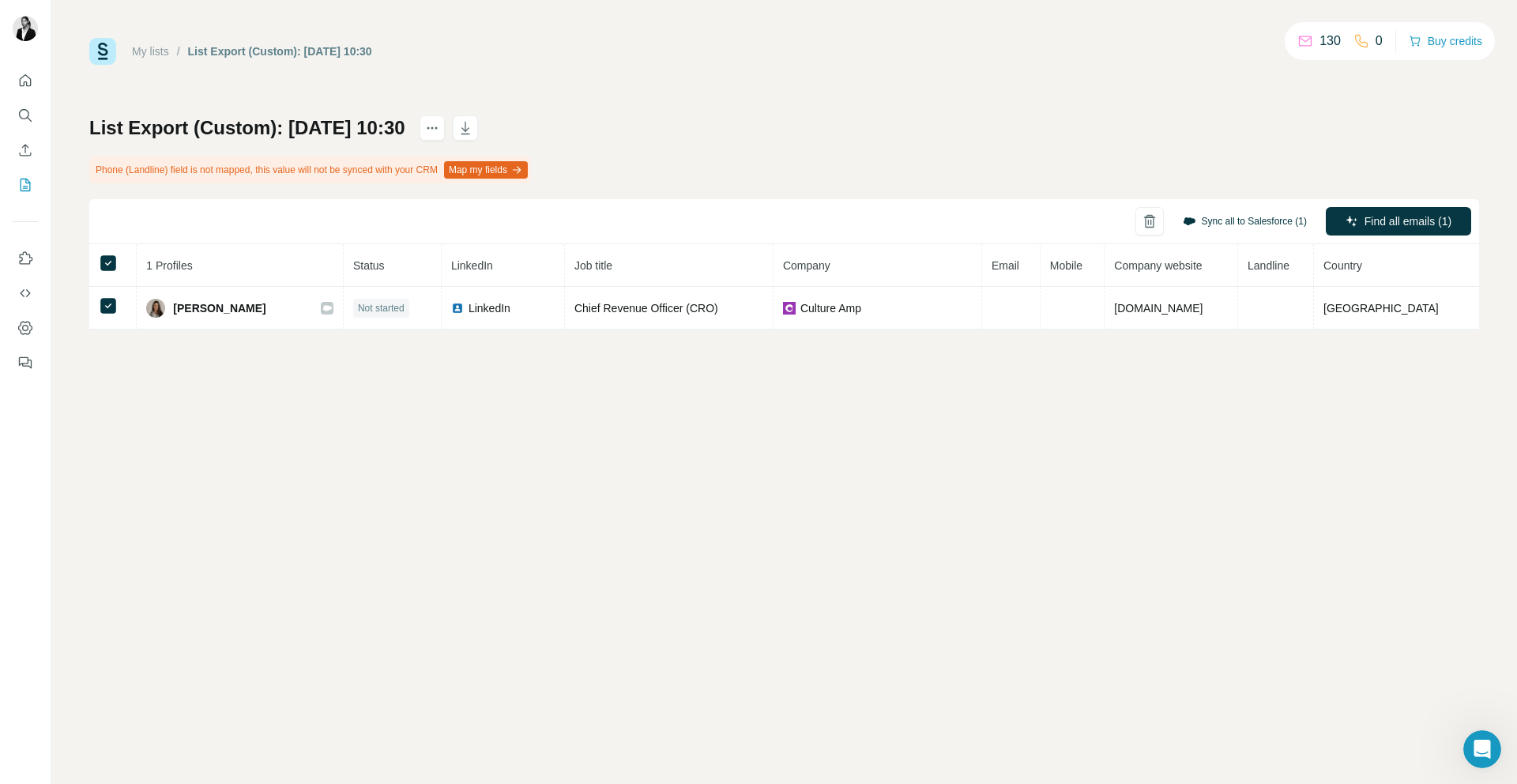
click at [1225, 219] on button "Sync all to Salesforce (1)" at bounding box center [1245, 221] width 146 height 24
click at [1197, 349] on button "Sync all to Salesforce" at bounding box center [1225, 341] width 175 height 32
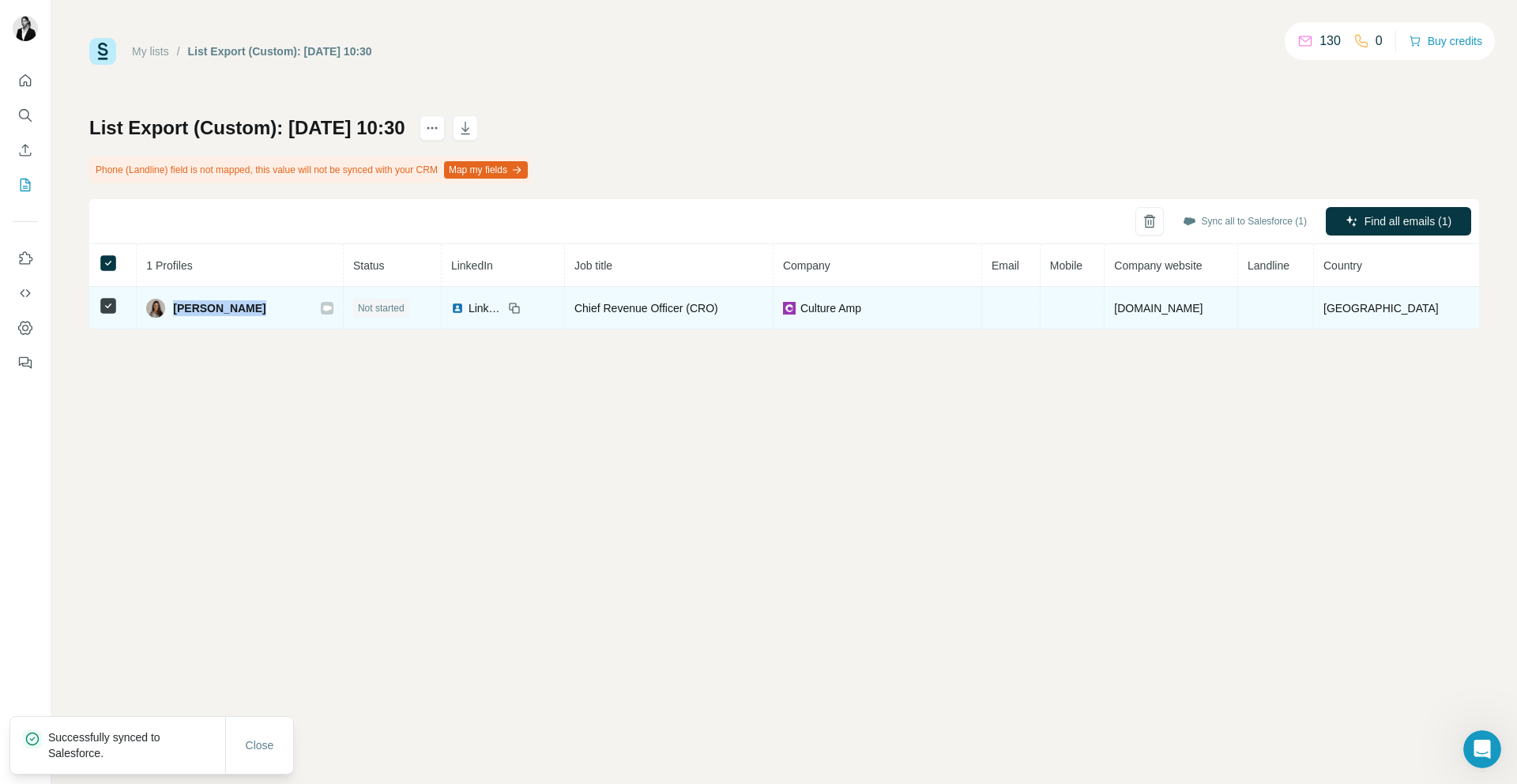
drag, startPoint x: 176, startPoint y: 309, endPoint x: 300, endPoint y: 314, distance: 124.1
click at [300, 314] on div "Katharina Matsui" at bounding box center [240, 308] width 187 height 19
copy div "Katharina Matsui"
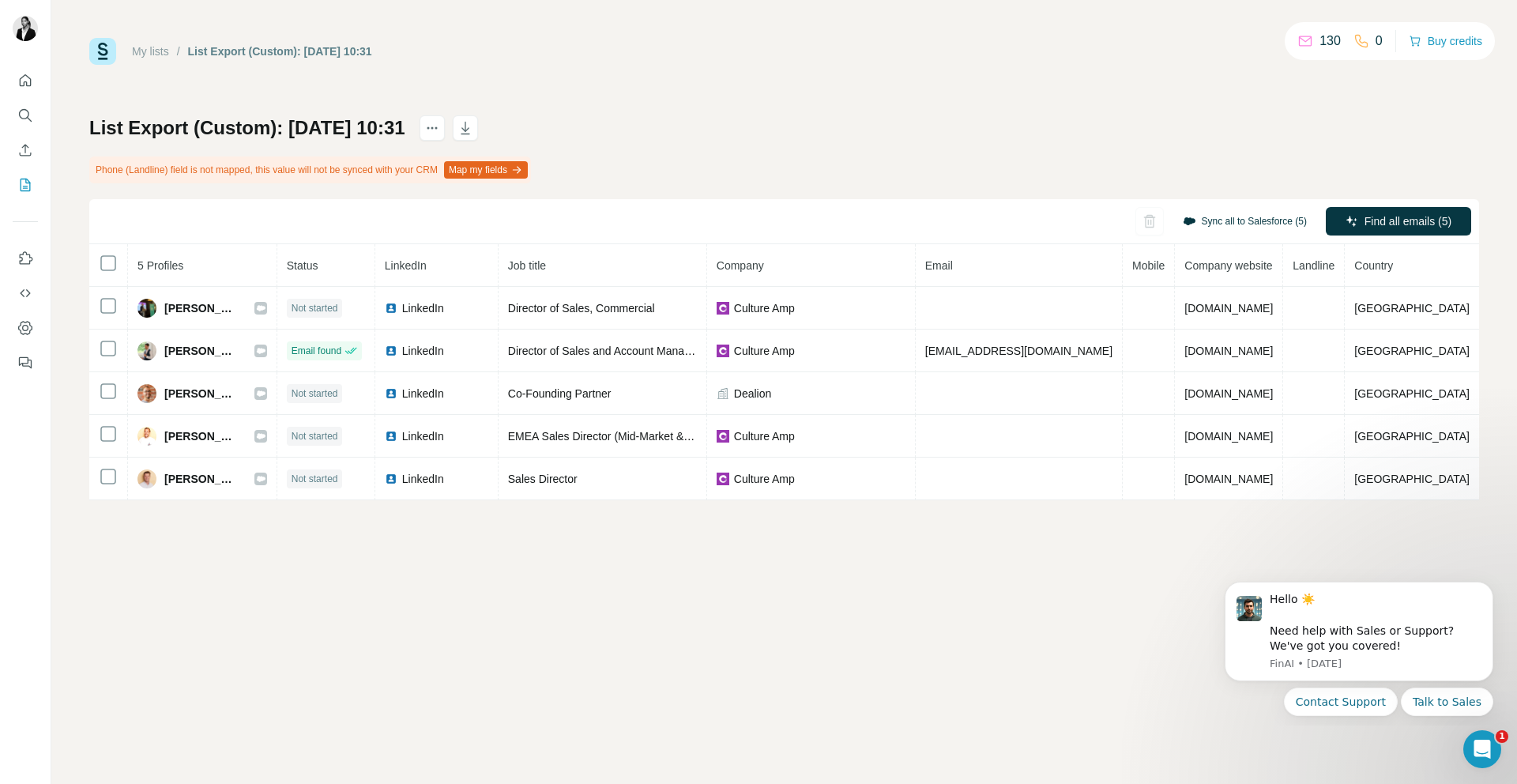
click at [1210, 213] on button "Sync all to Salesforce (5)" at bounding box center [1245, 221] width 146 height 24
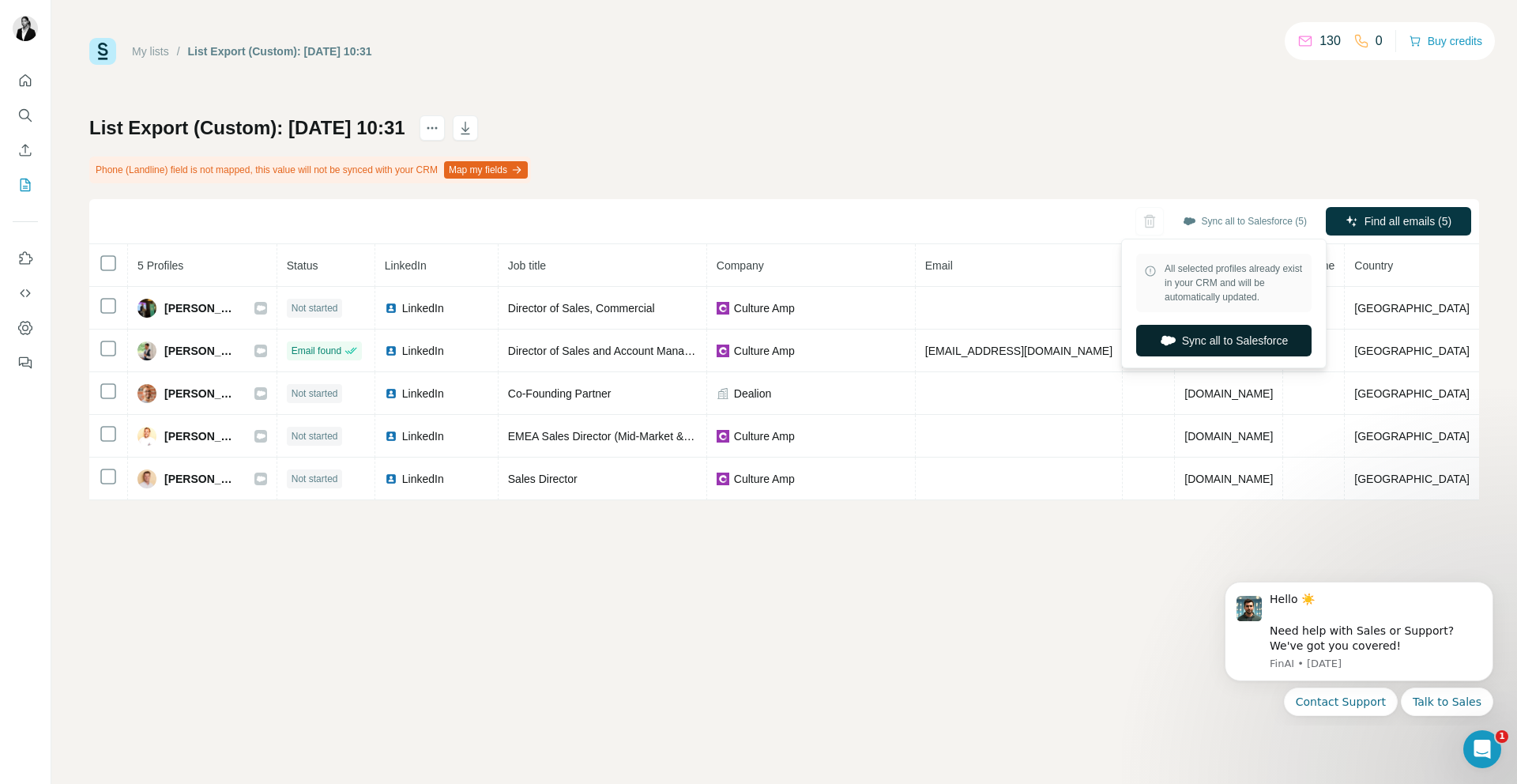
click at [1211, 335] on button "Sync all to Salesforce" at bounding box center [1225, 341] width 175 height 32
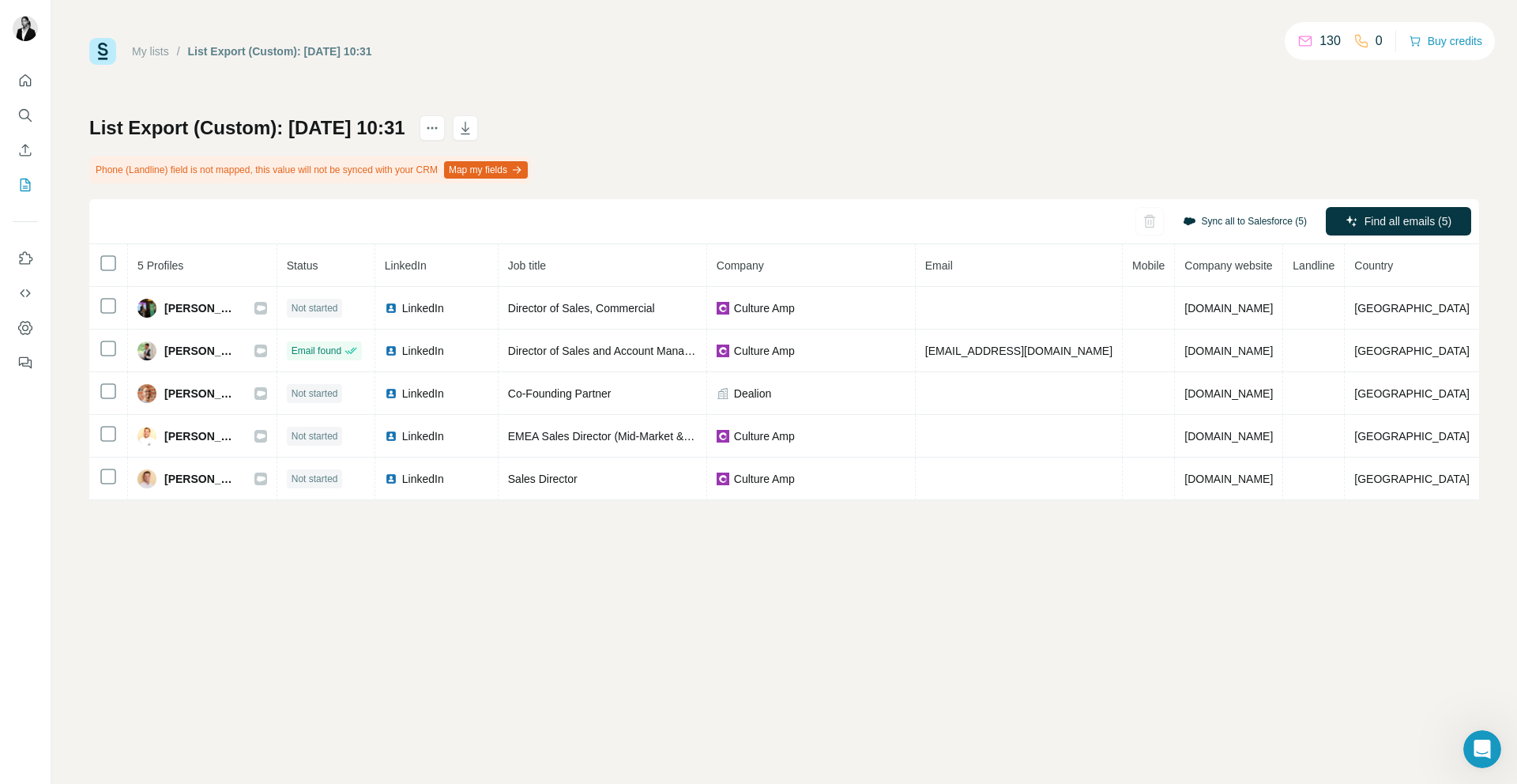
click at [1264, 224] on button "Sync all to Salesforce (5)" at bounding box center [1245, 221] width 146 height 24
click at [92, 266] on th at bounding box center [108, 266] width 39 height 43
click at [1249, 220] on button "Sync all to Salesforce (5)" at bounding box center [1245, 221] width 146 height 24
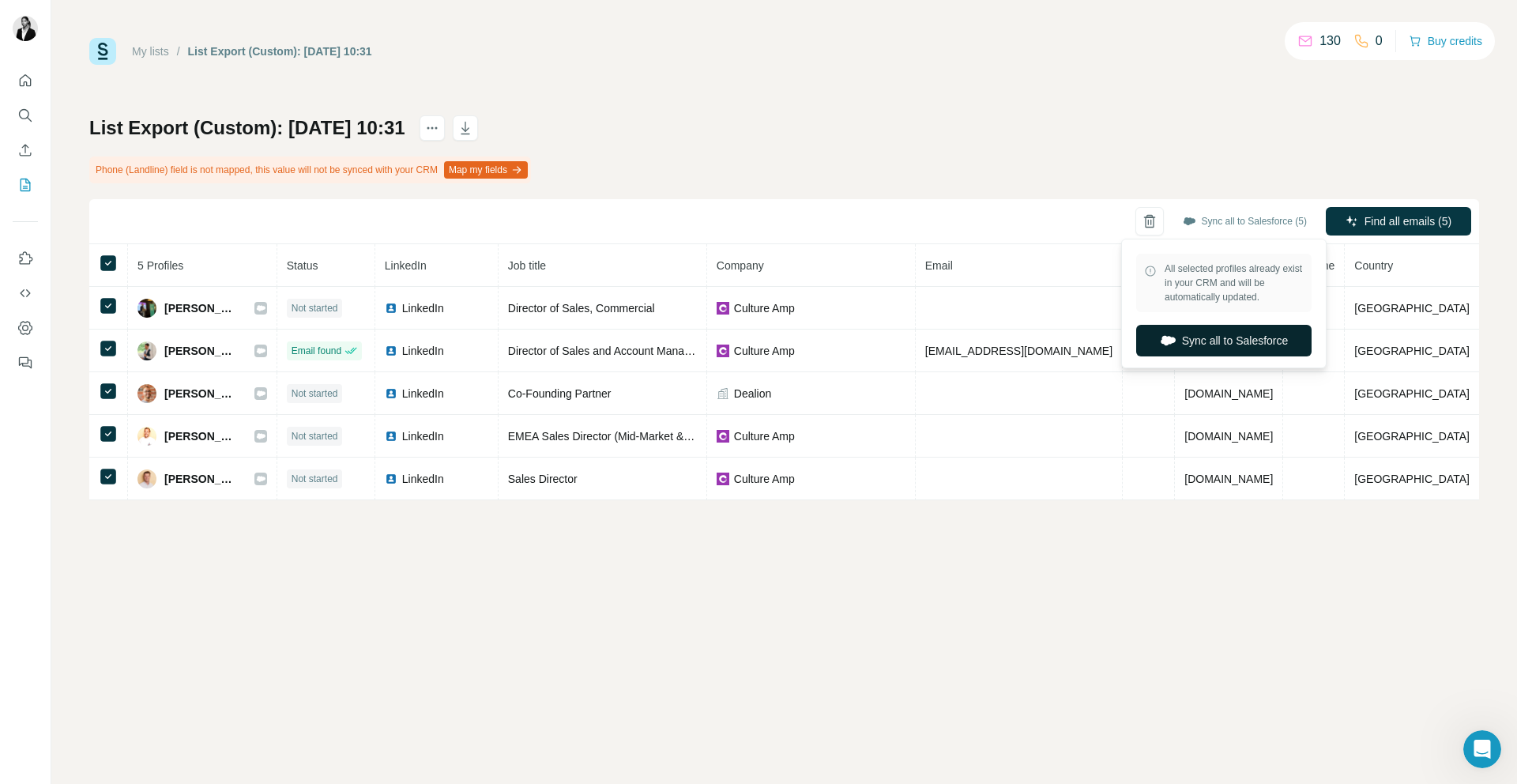
click at [1251, 342] on button "Sync all to Salesforce" at bounding box center [1225, 341] width 175 height 32
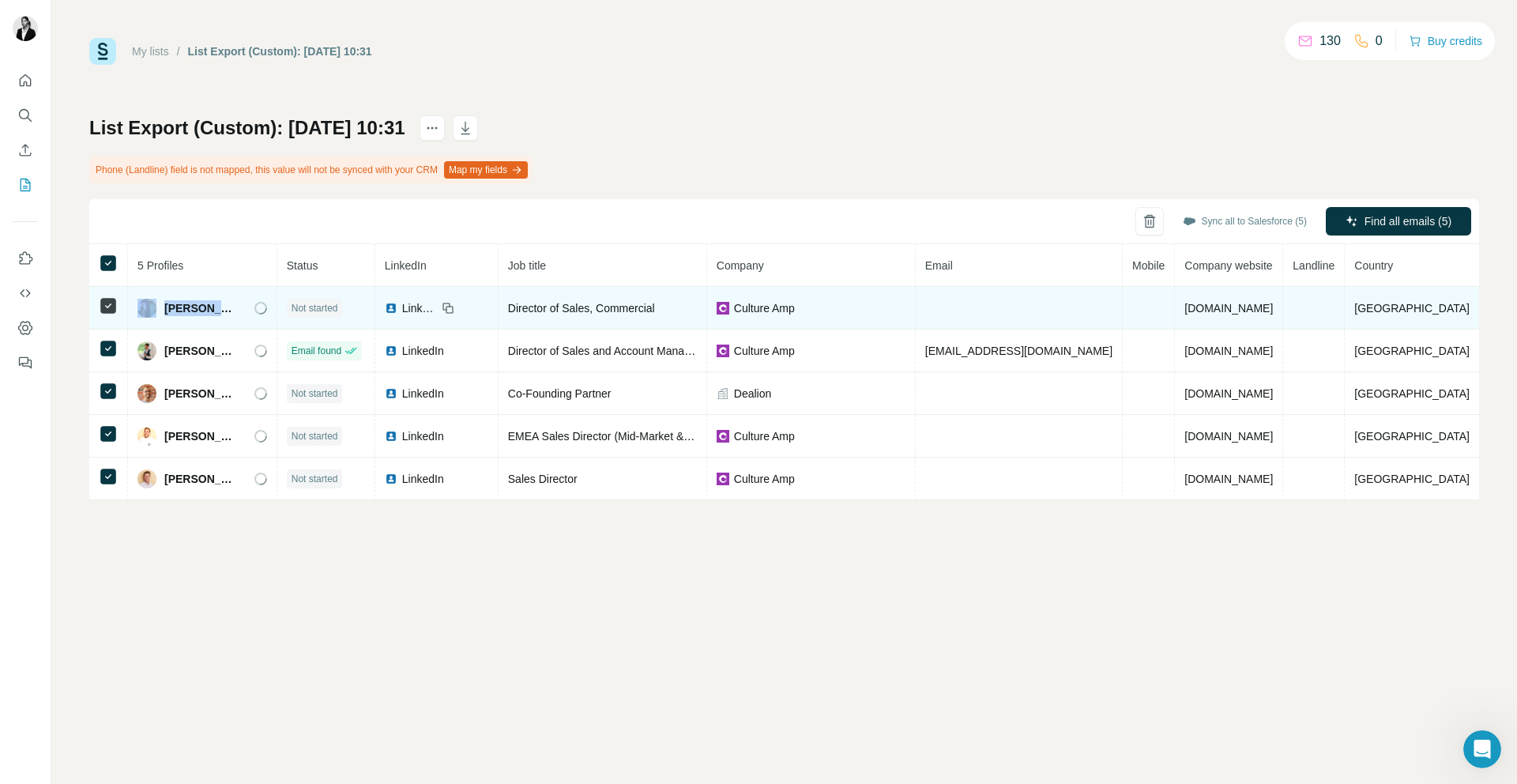
drag, startPoint x: 163, startPoint y: 307, endPoint x: 251, endPoint y: 307, distance: 88.0
click at [251, 307] on div "[PERSON_NAME]" at bounding box center [202, 308] width 130 height 19
copy div "[PERSON_NAME]"
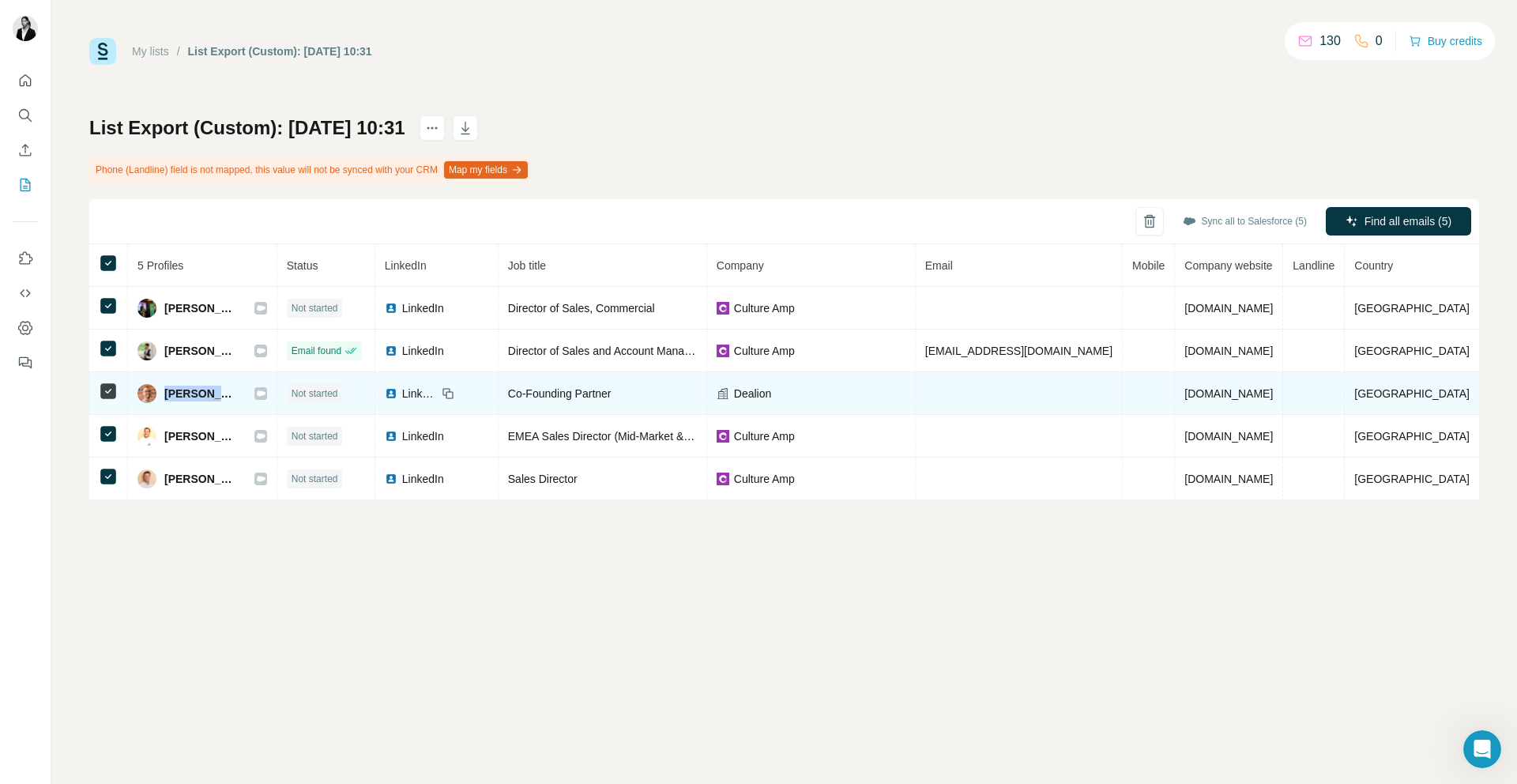
drag, startPoint x: 164, startPoint y: 389, endPoint x: 247, endPoint y: 394, distance: 83.2
click at [247, 394] on div "[PERSON_NAME]" at bounding box center [202, 394] width 130 height 19
copy span "[PERSON_NAME]"
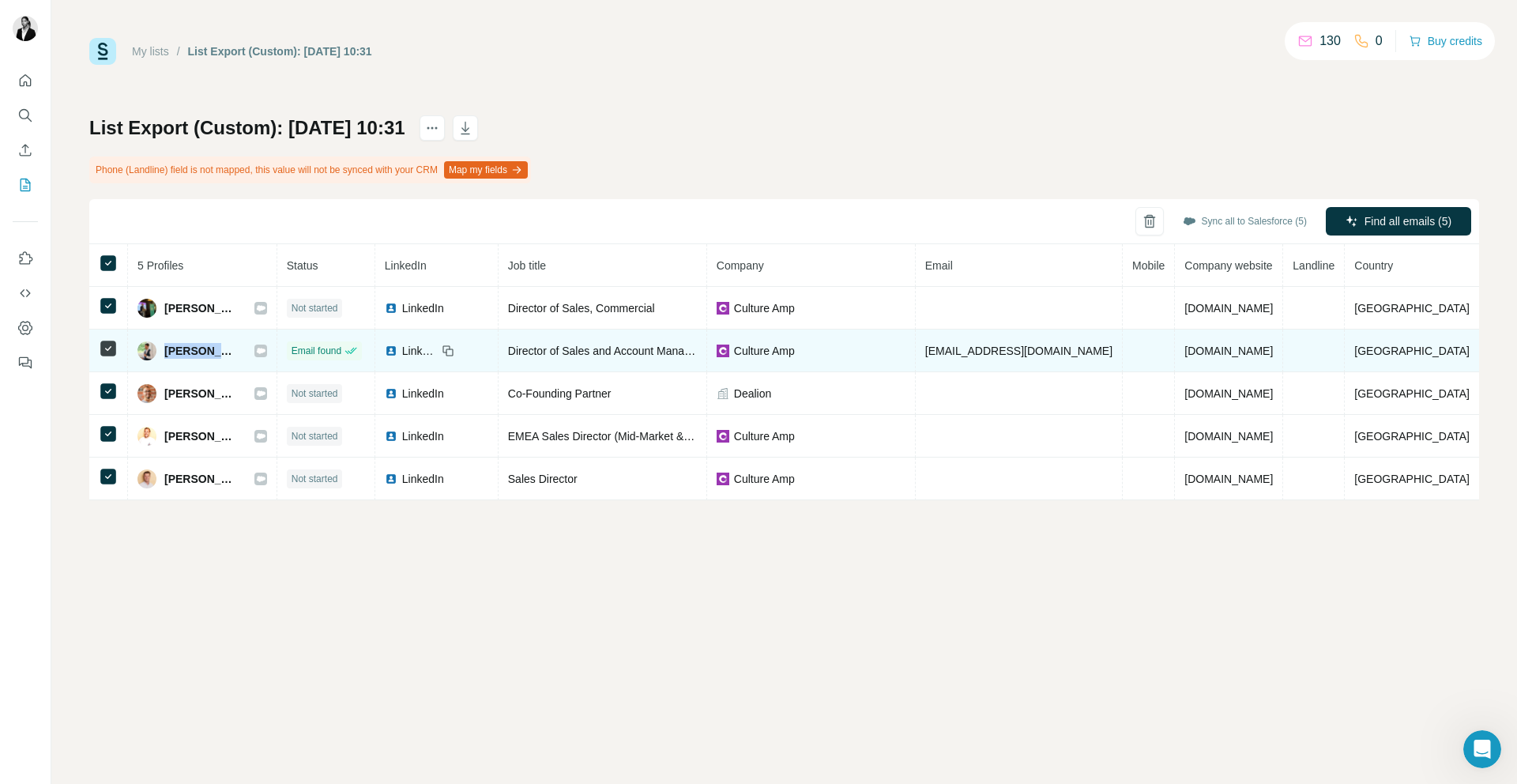
drag, startPoint x: 166, startPoint y: 349, endPoint x: 266, endPoint y: 355, distance: 100.2
click at [266, 355] on div "[PERSON_NAME]" at bounding box center [202, 351] width 130 height 19
copy div "[PERSON_NAME]"
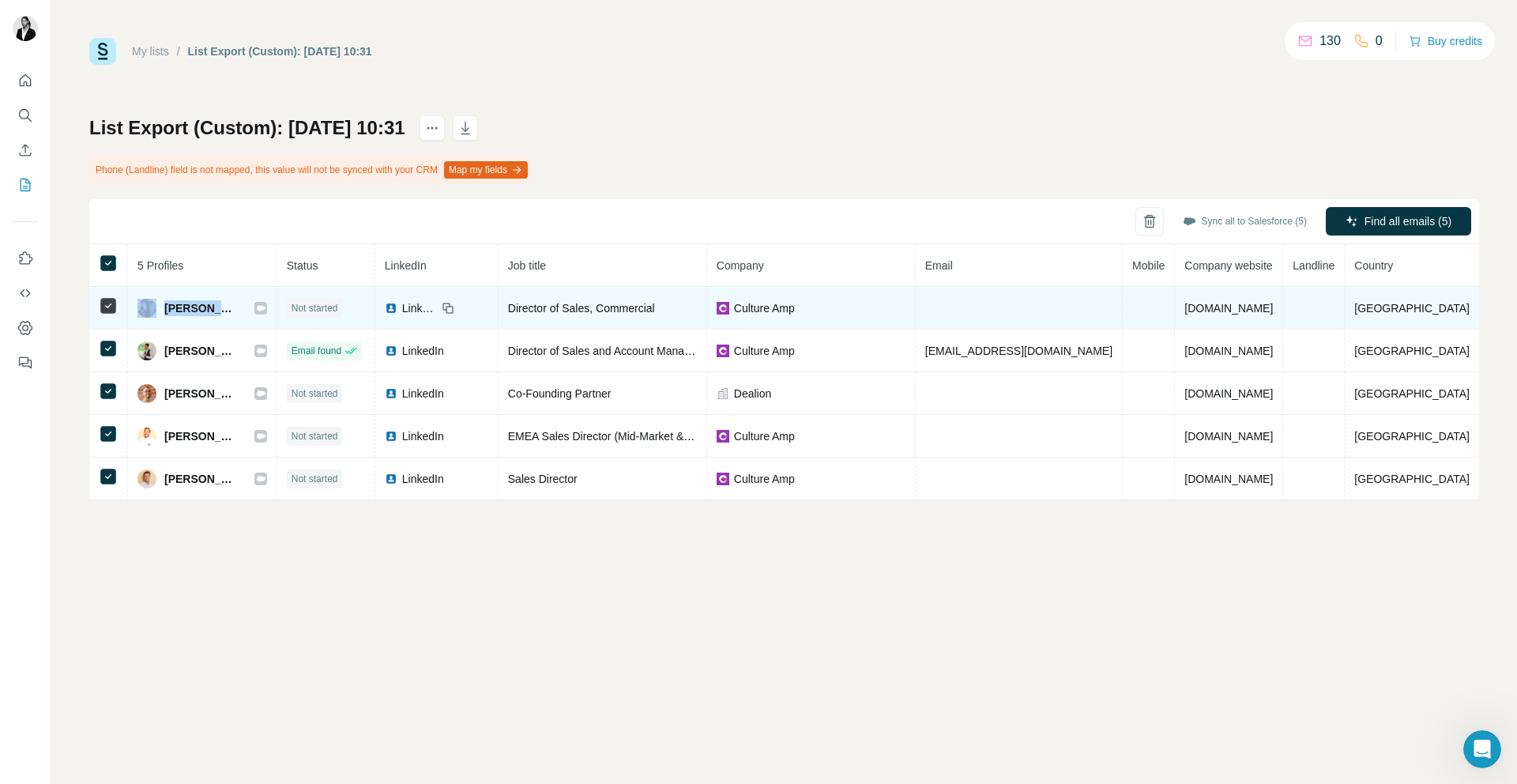
drag, startPoint x: 161, startPoint y: 303, endPoint x: 230, endPoint y: 306, distance: 69.1
click at [230, 306] on div "[PERSON_NAME]" at bounding box center [188, 308] width 101 height 19
copy div "[PERSON_NAME]"
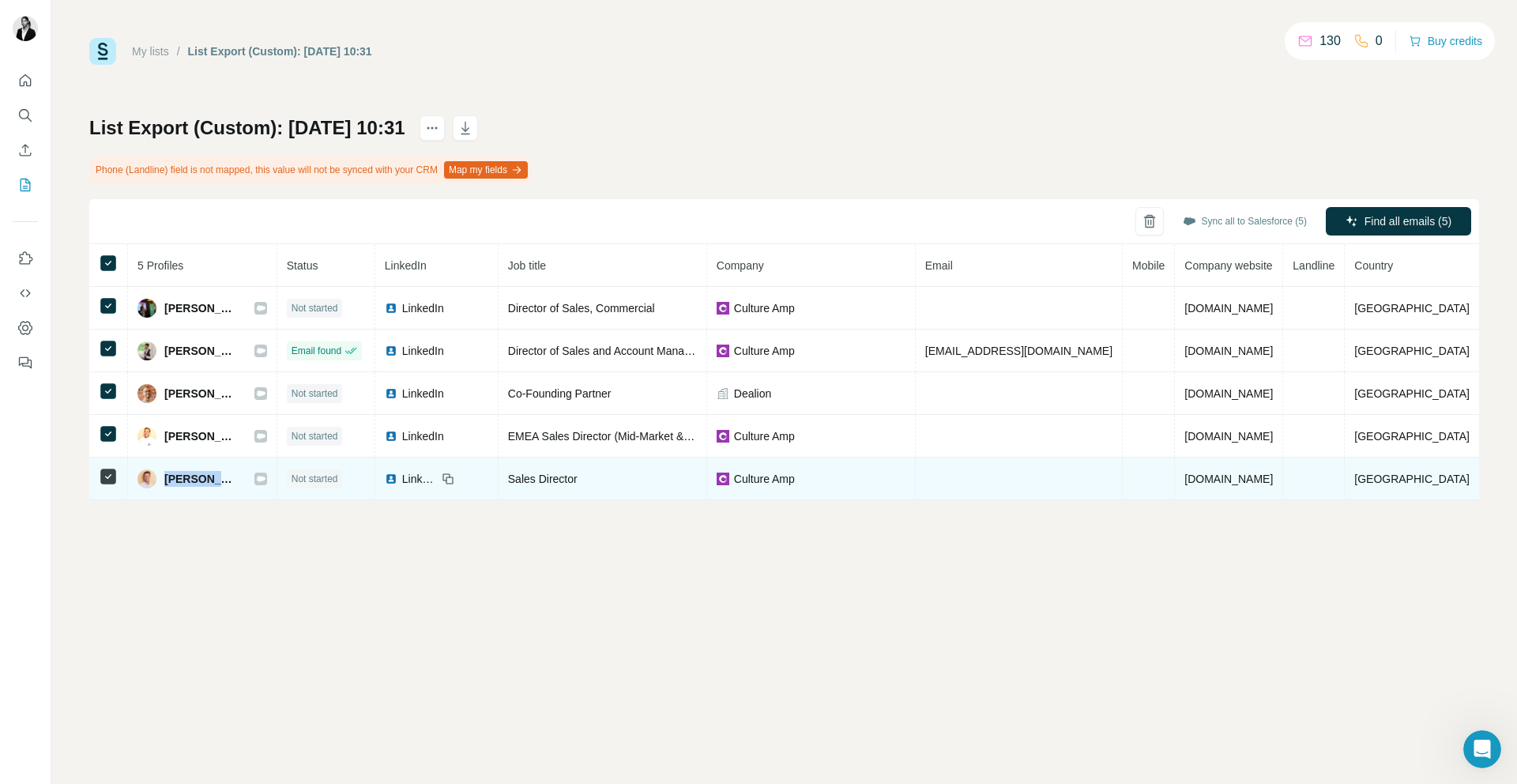
drag, startPoint x: 168, startPoint y: 481, endPoint x: 274, endPoint y: 481, distance: 106.0
click at [267, 481] on div "[PERSON_NAME]" at bounding box center [202, 479] width 130 height 19
copy div "[PERSON_NAME]"
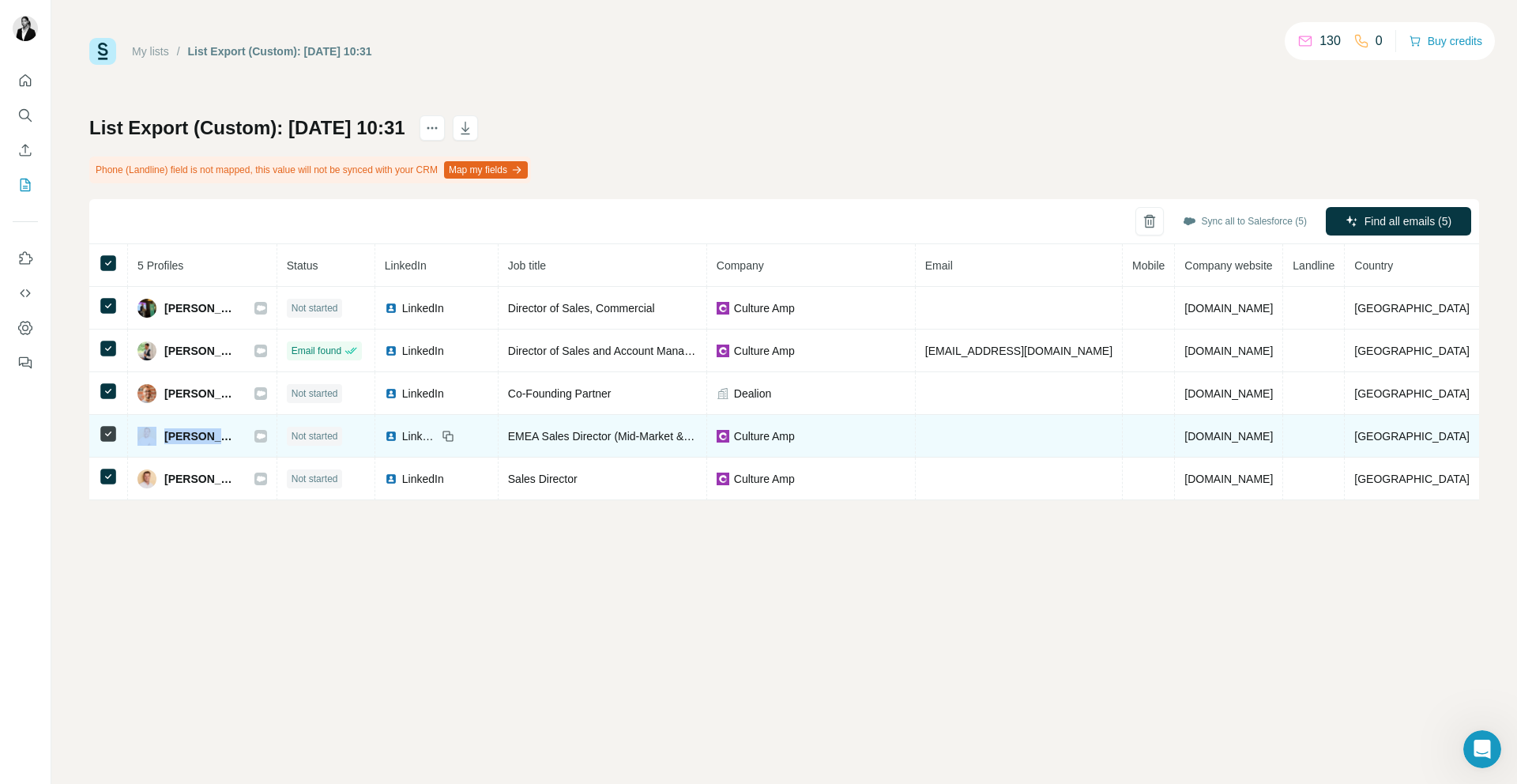
drag, startPoint x: 249, startPoint y: 438, endPoint x: 157, endPoint y: 435, distance: 92.0
click at [157, 435] on div "[PERSON_NAME]" at bounding box center [202, 436] width 130 height 19
copy div "[PERSON_NAME]"
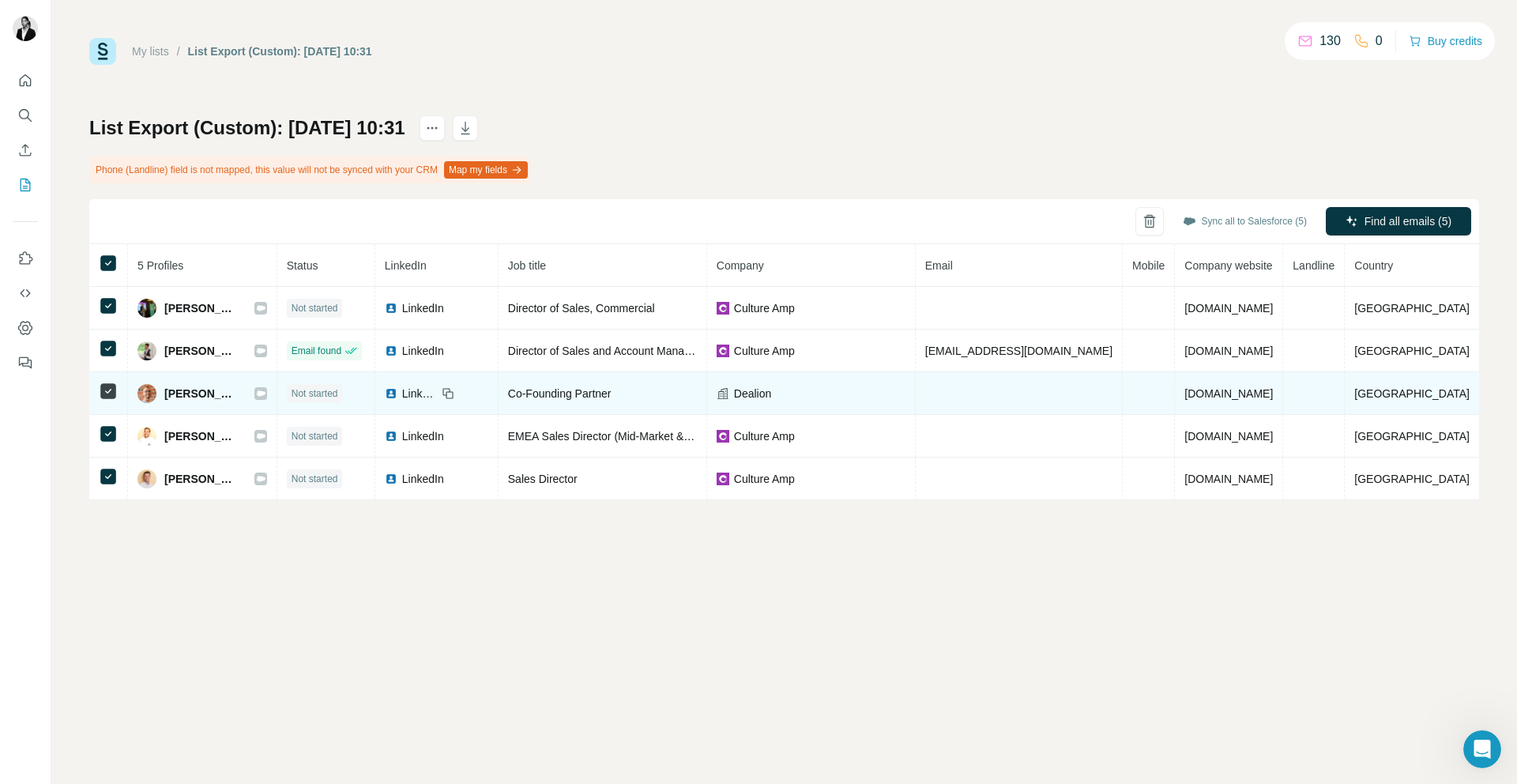
click at [247, 391] on div "[PERSON_NAME]" at bounding box center [202, 394] width 130 height 19
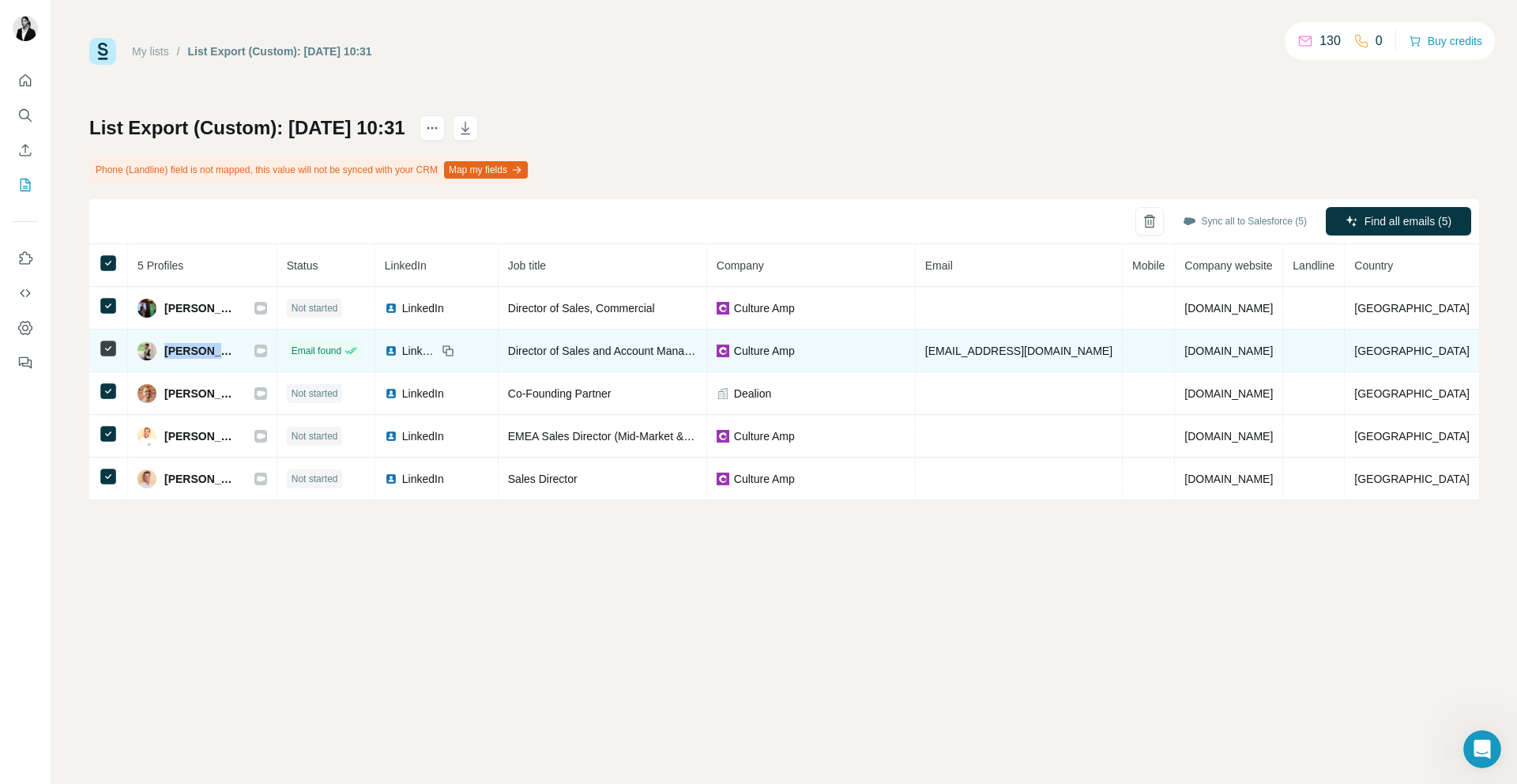
drag, startPoint x: 171, startPoint y: 353, endPoint x: 265, endPoint y: 356, distance: 94.0
click at [265, 356] on div "[PERSON_NAME]" at bounding box center [202, 351] width 130 height 19
copy div "[PERSON_NAME]"
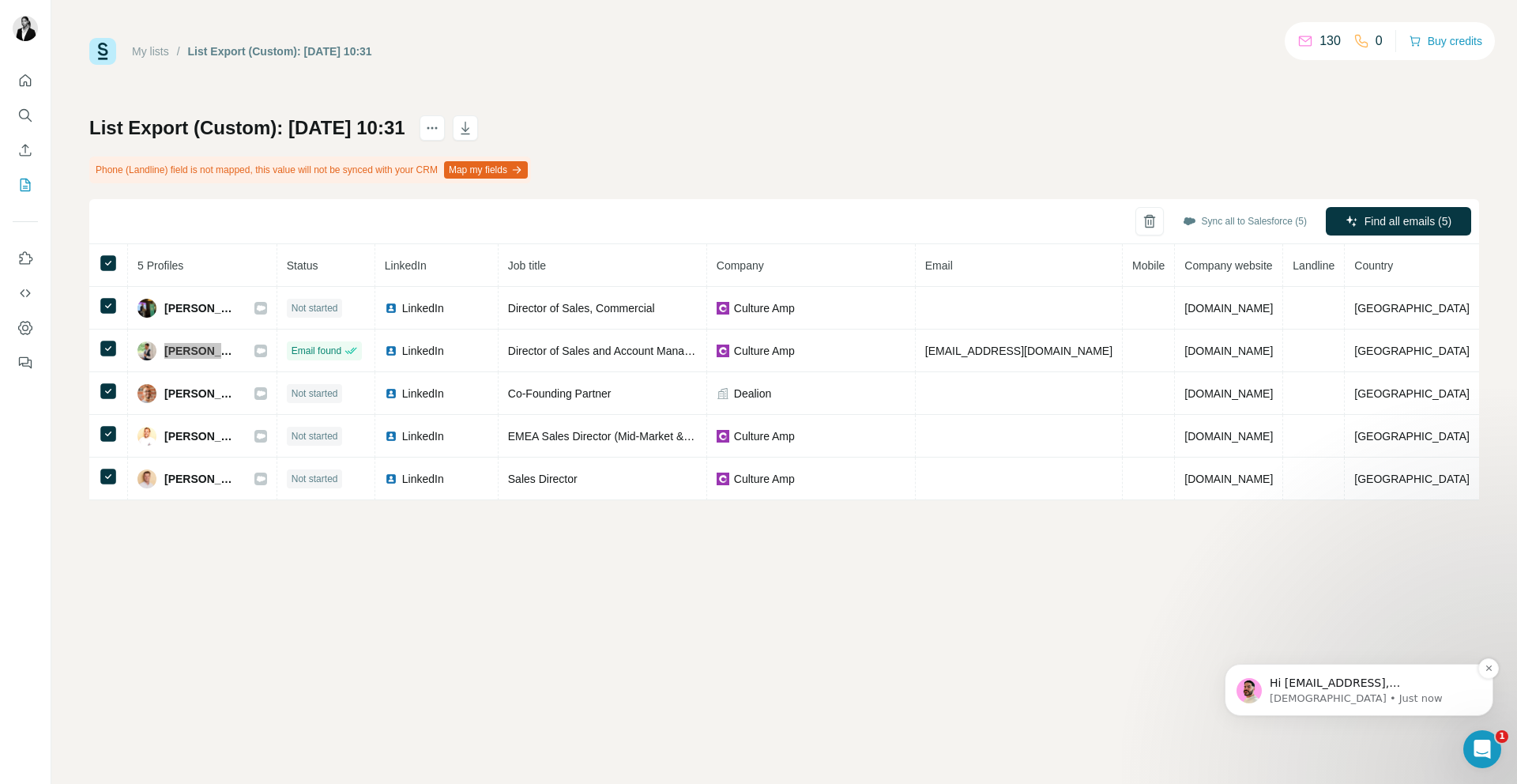
click at [1319, 699] on p "[DEMOGRAPHIC_DATA] • Just now" at bounding box center [1372, 699] width 204 height 14
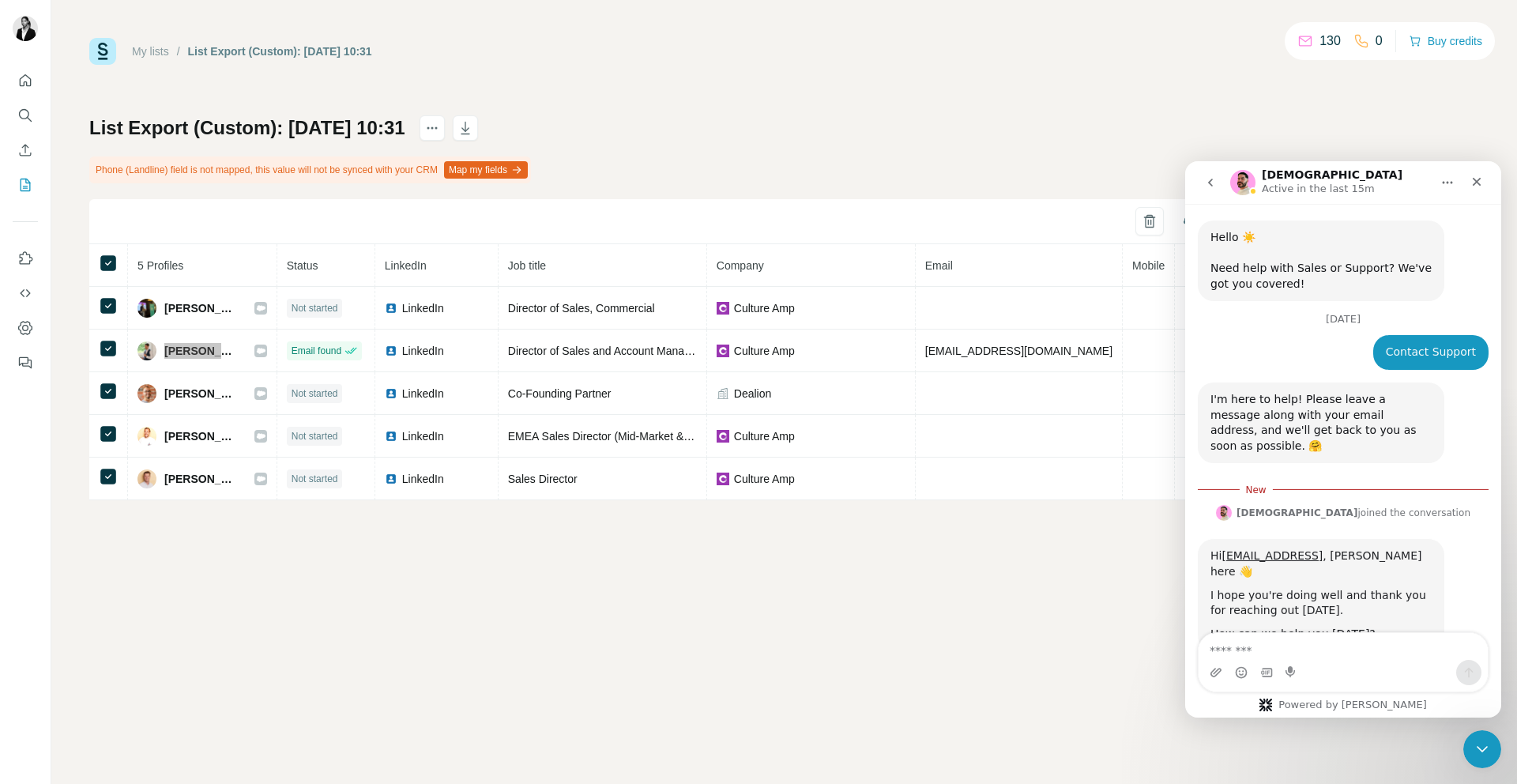
scroll to position [22, 0]
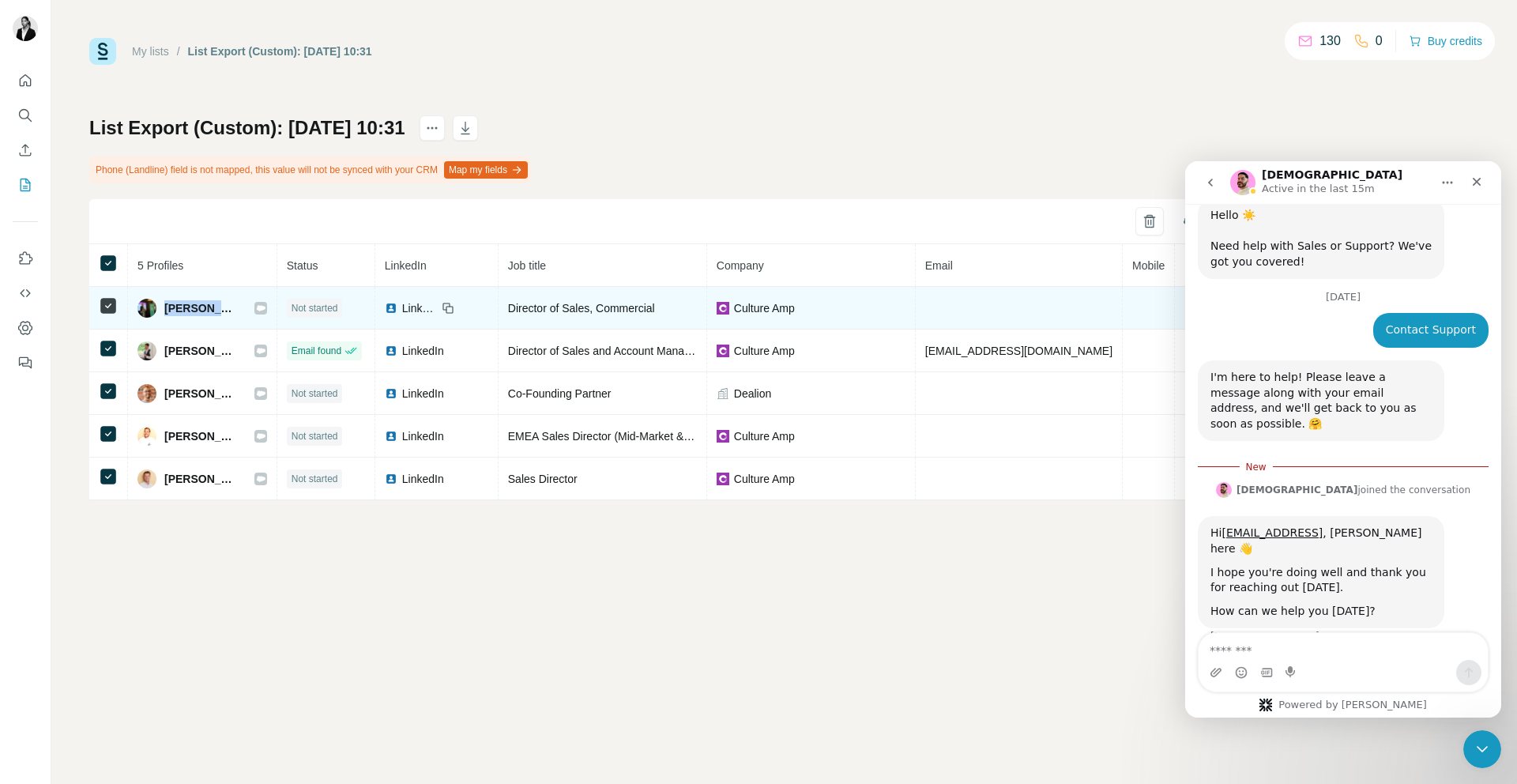
drag, startPoint x: 170, startPoint y: 313, endPoint x: 249, endPoint y: 315, distance: 79.0
click at [249, 315] on div "[PERSON_NAME]" at bounding box center [202, 308] width 130 height 19
copy span "[PERSON_NAME]"
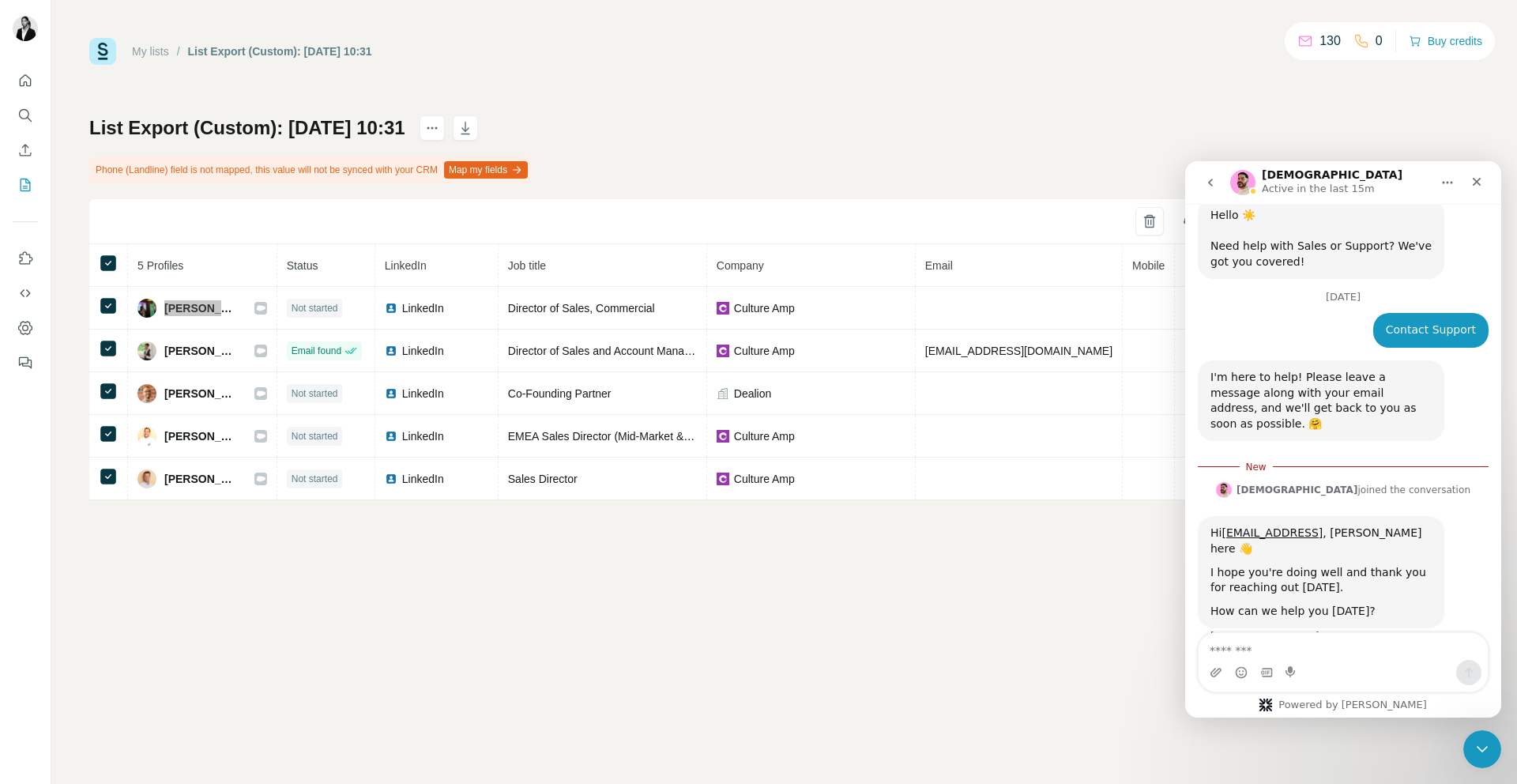
click at [1273, 680] on div "Intercom messenger" at bounding box center [1267, 673] width 13 height 25
click at [1262, 636] on textarea "Message…" at bounding box center [1344, 646] width 289 height 27
click at [1485, 189] on div "Close" at bounding box center [1477, 182] width 28 height 28
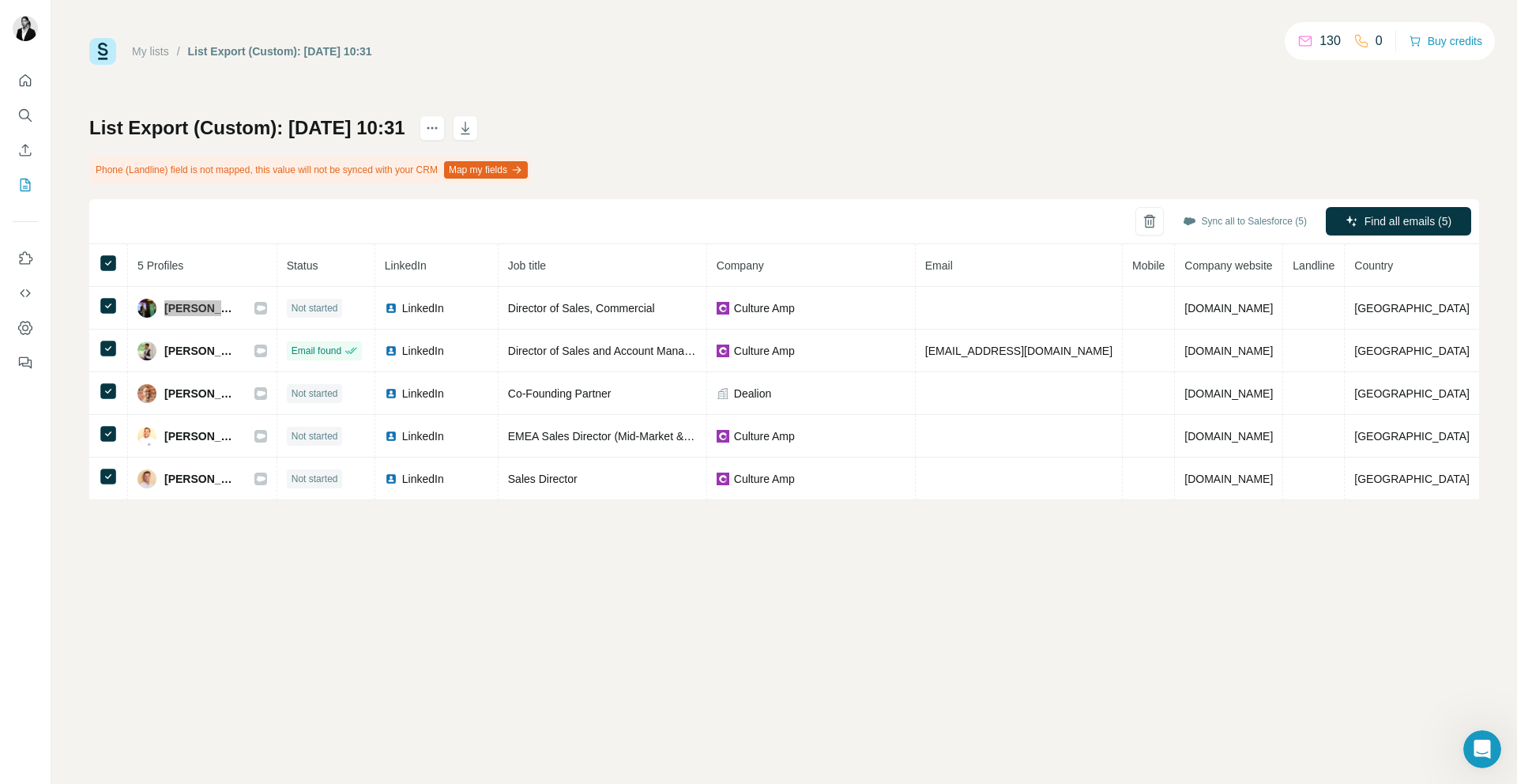
scroll to position [0, 0]
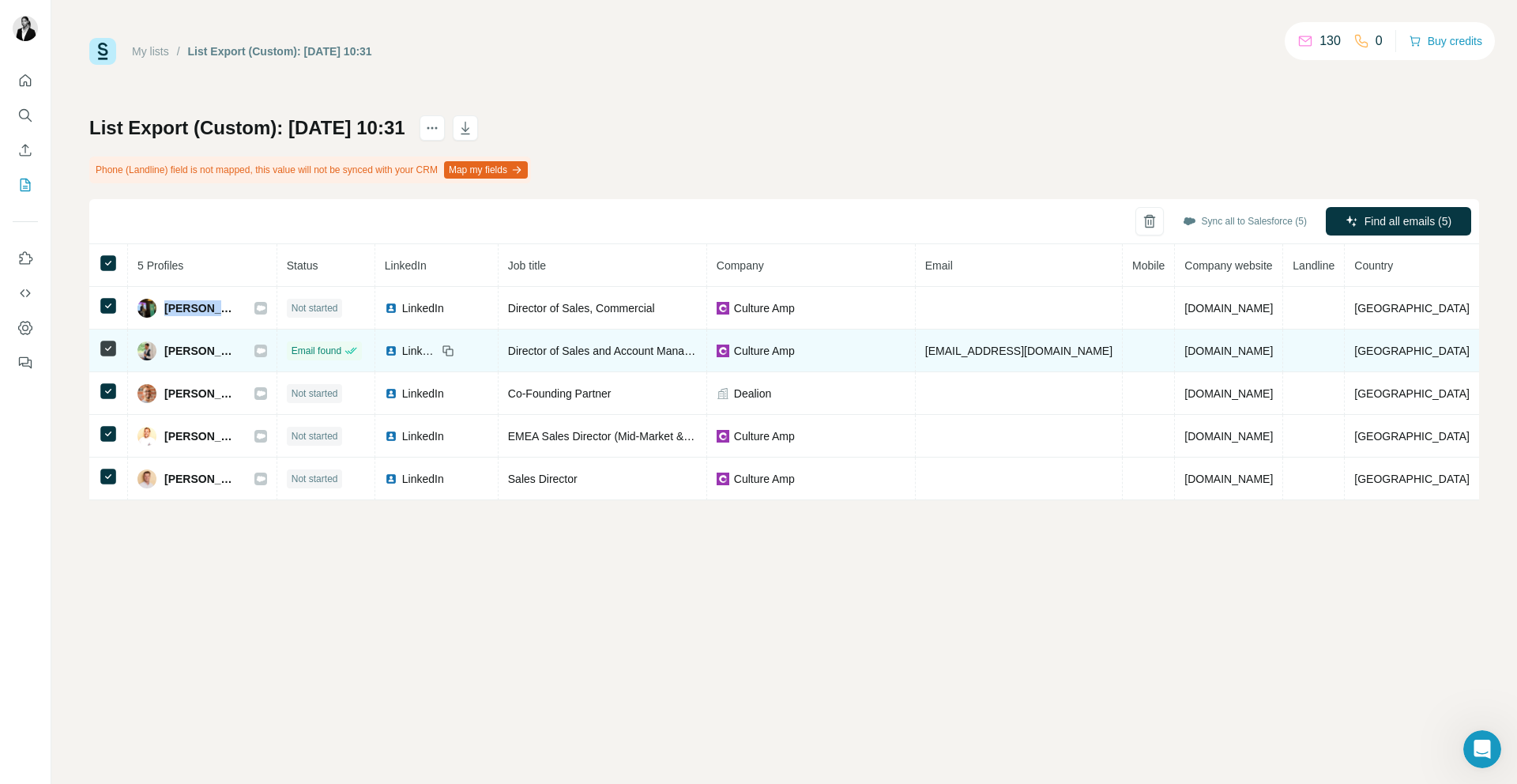
drag, startPoint x: 247, startPoint y: 352, endPoint x: 159, endPoint y: 351, distance: 88.0
click at [159, 351] on div "[PERSON_NAME]" at bounding box center [202, 351] width 130 height 19
copy div "[PERSON_NAME]"
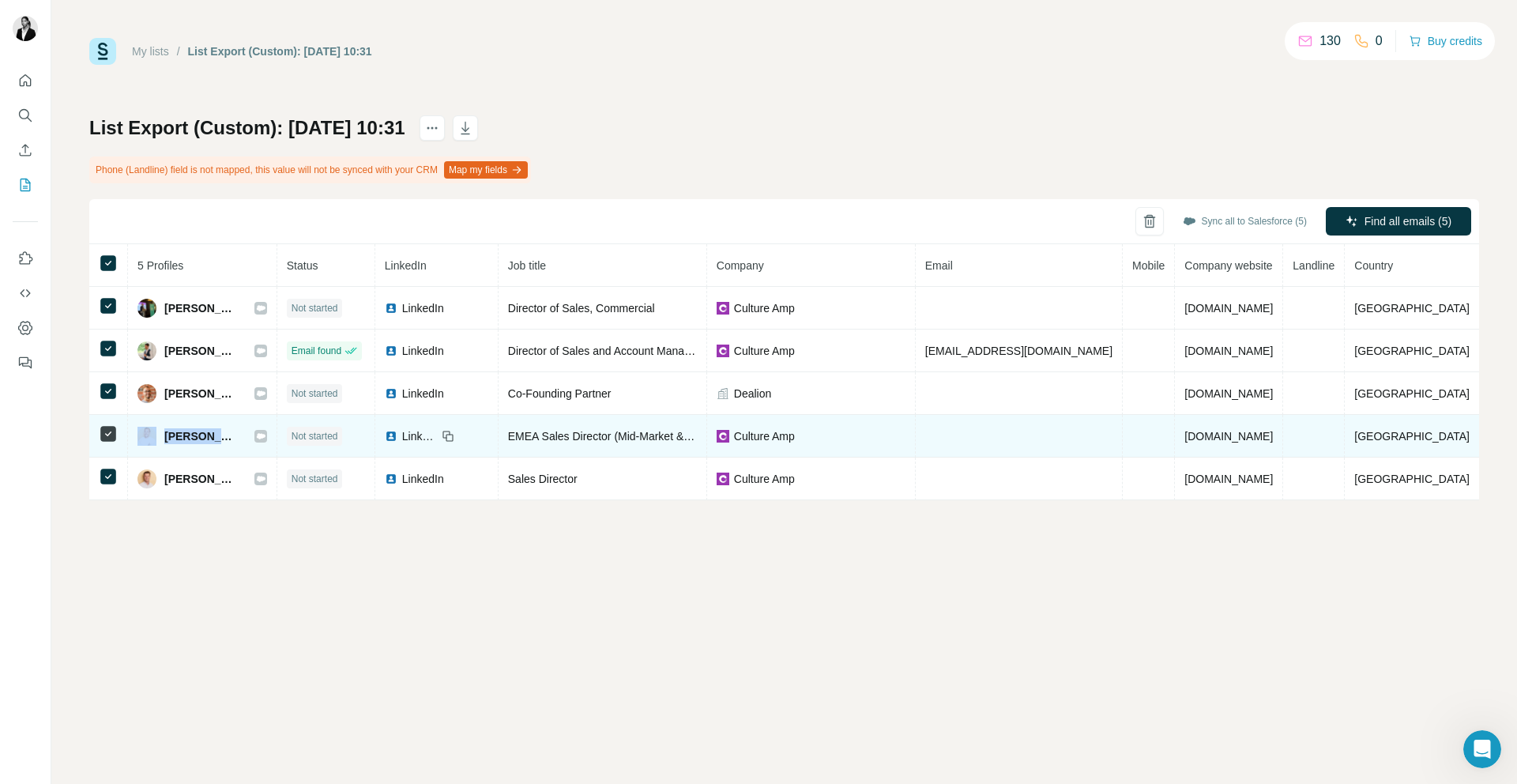
drag, startPoint x: 251, startPoint y: 439, endPoint x: 149, endPoint y: 433, distance: 102.2
click at [149, 433] on div "[PERSON_NAME]" at bounding box center [202, 436] width 130 height 19
click at [254, 444] on div "[PERSON_NAME]" at bounding box center [202, 436] width 130 height 19
click at [211, 430] on span "[PERSON_NAME]" at bounding box center [202, 436] width 74 height 16
drag, startPoint x: 255, startPoint y: 432, endPoint x: 168, endPoint y: 432, distance: 87.0
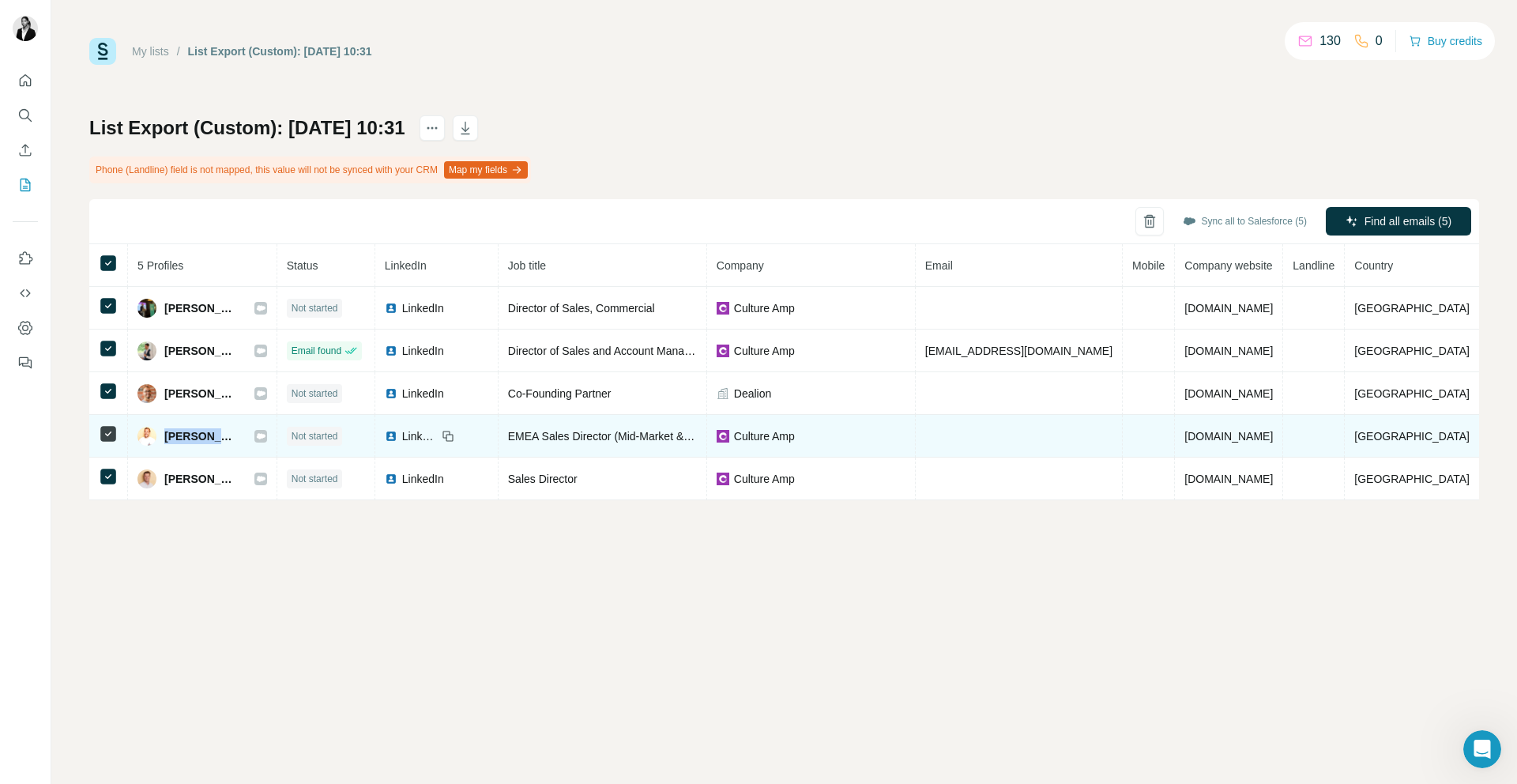
click at [168, 432] on div "[PERSON_NAME]" at bounding box center [202, 436] width 130 height 19
